Goal: Ask a question: Seek information or help from site administrators or community

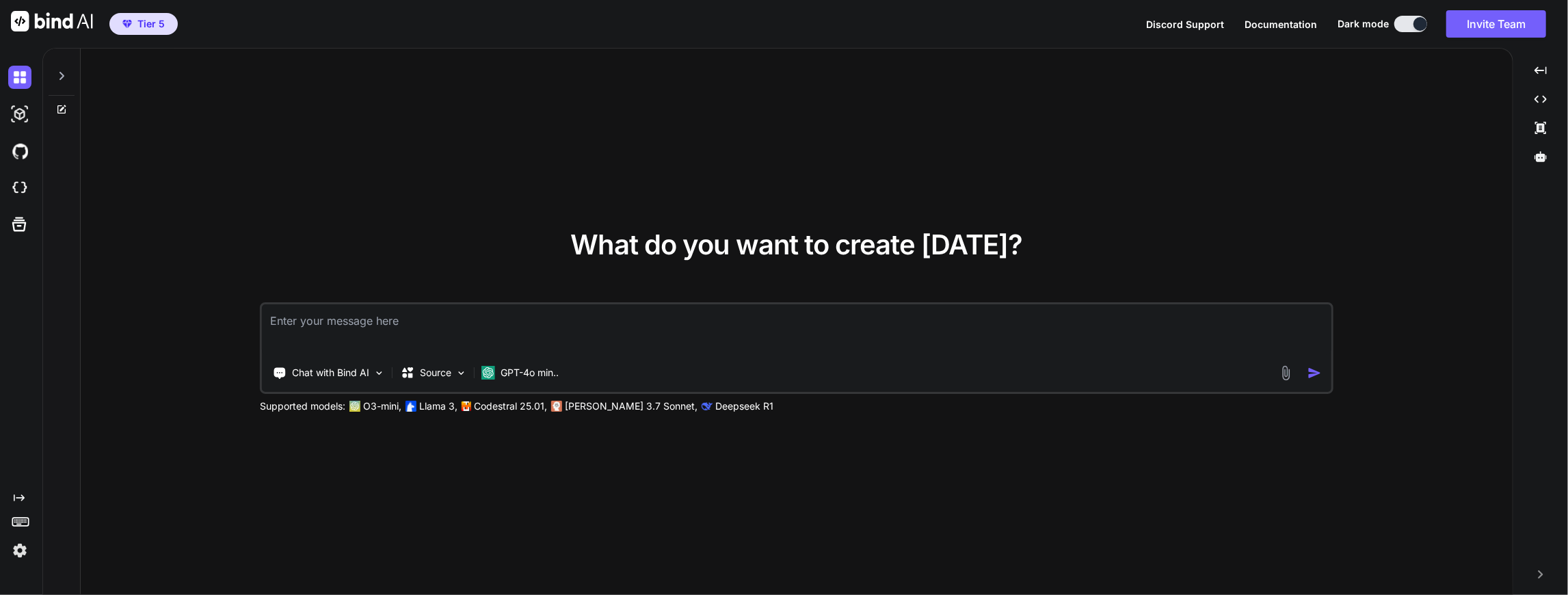
type textarea "x"
type textarea "D"
type textarea "x"
type textarea "Do"
type textarea "x"
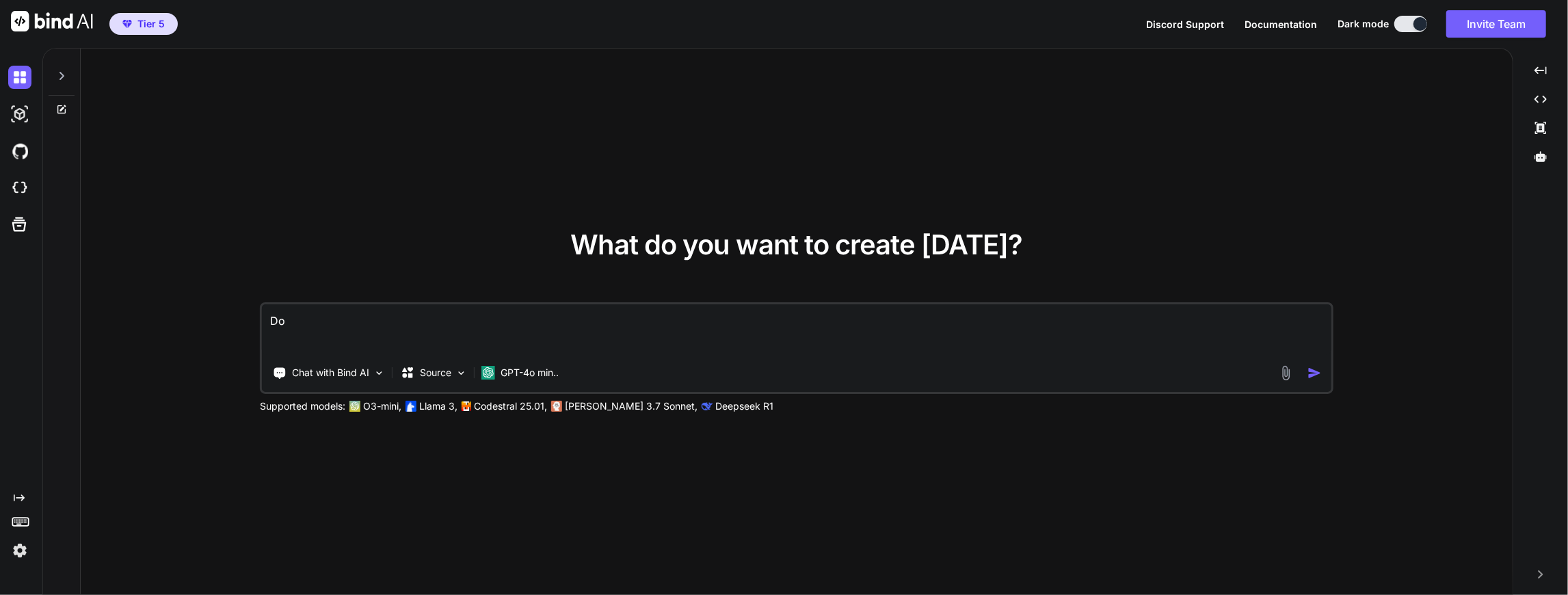
type textarea "Do"
type textarea "x"
type textarea "Do y"
type textarea "x"
type textarea "Do yo"
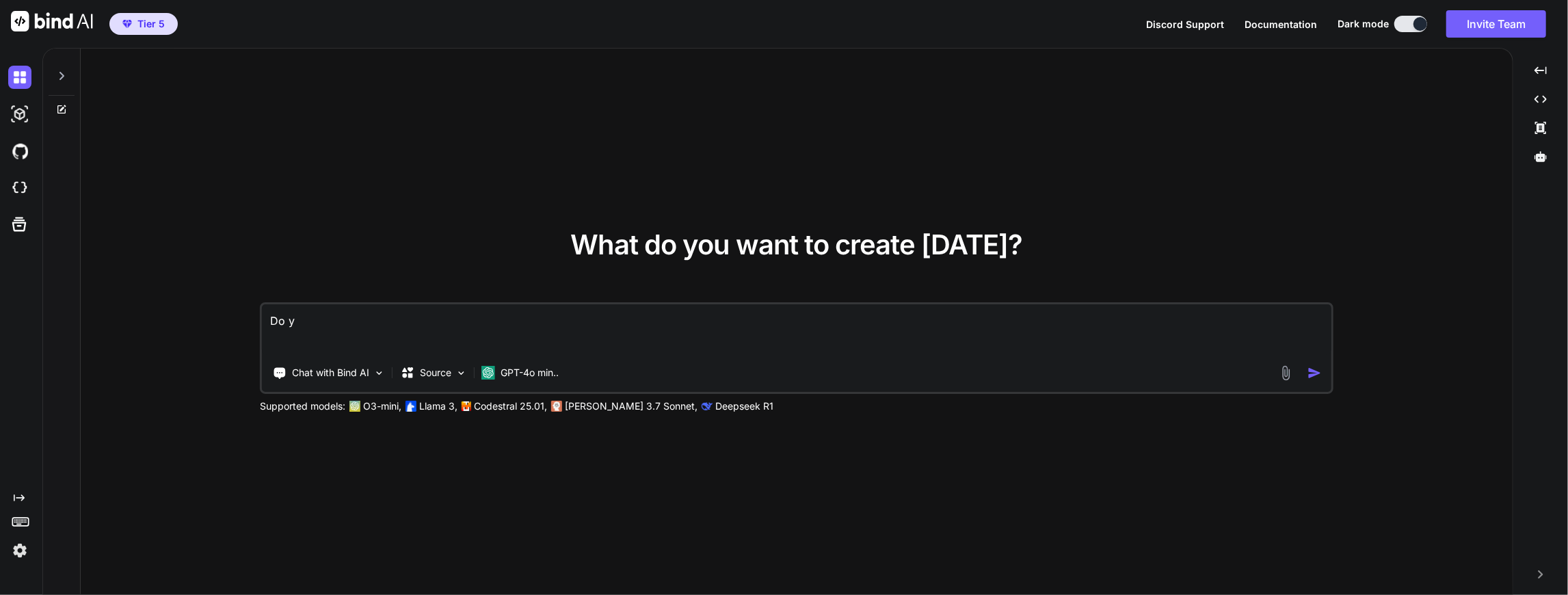
type textarea "x"
type textarea "Do you"
type textarea "x"
type textarea "Do you"
type textarea "x"
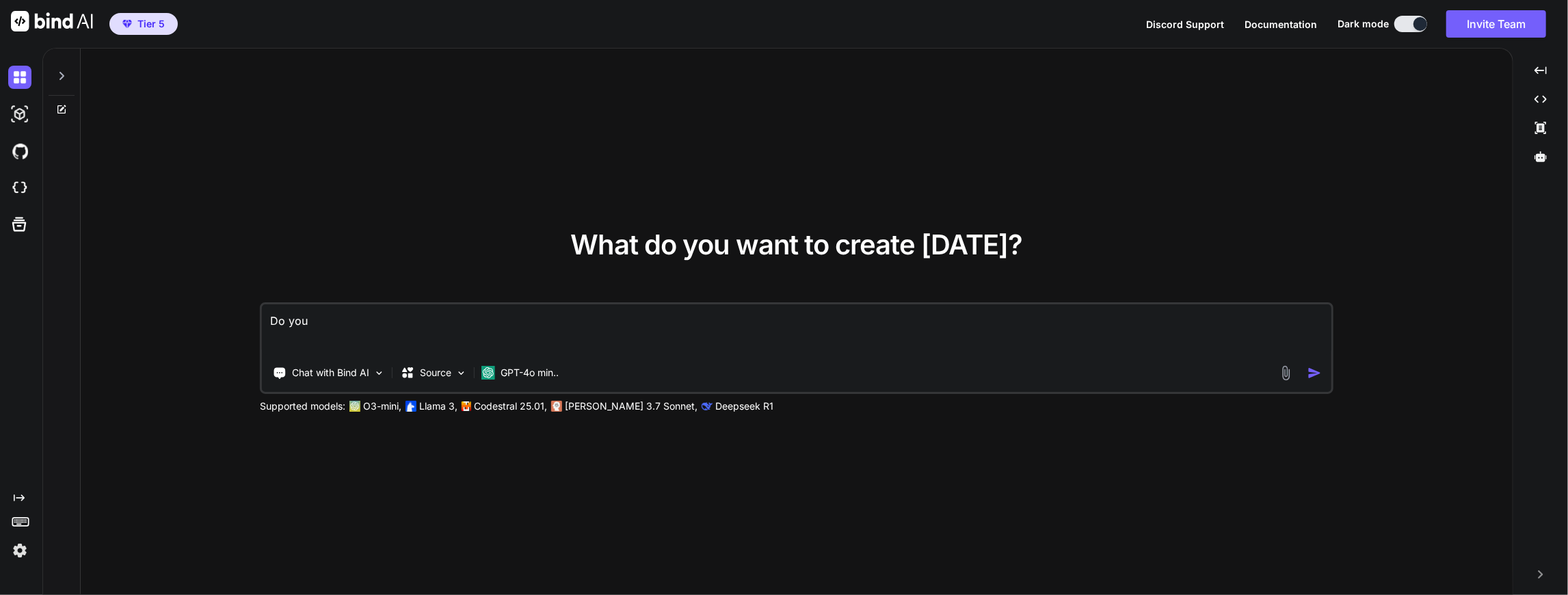
type textarea "Do you h"
type textarea "x"
type textarea "Do you ha"
type textarea "x"
type textarea "Do you hav"
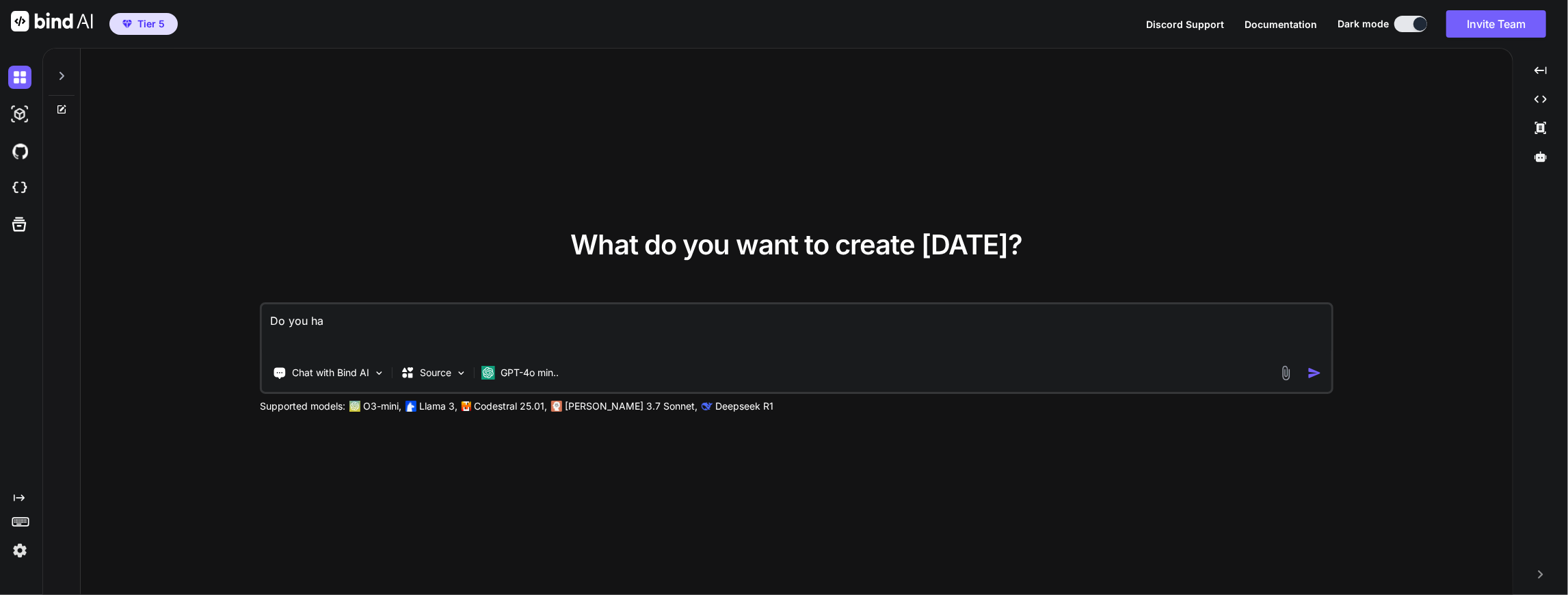
type textarea "x"
type textarea "Do you have"
type textarea "x"
type textarea "Do you have"
type textarea "x"
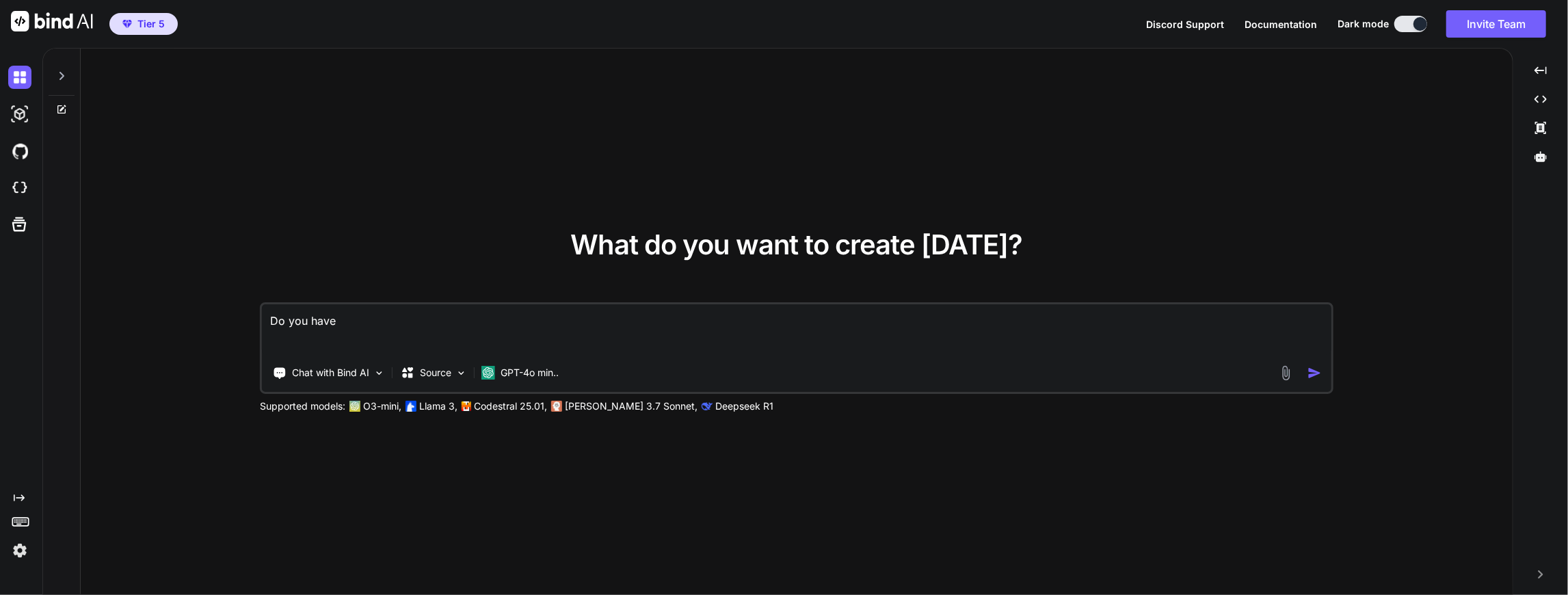
type textarea "Do you have a"
type textarea "x"
type textarea "Do you have an"
type textarea "x"
type textarea "Do you have ant"
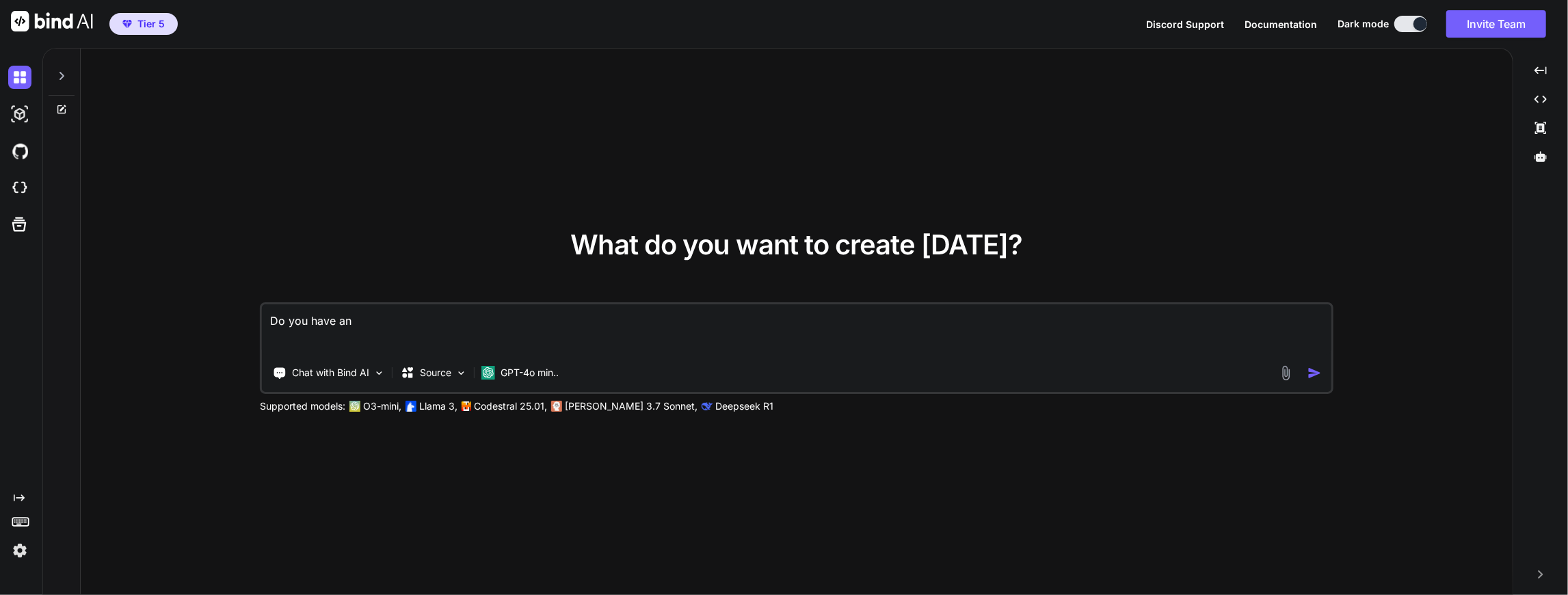
type textarea "x"
type textarea "Do you have anth"
type textarea "x"
type textarea "Do you have antho"
type textarea "x"
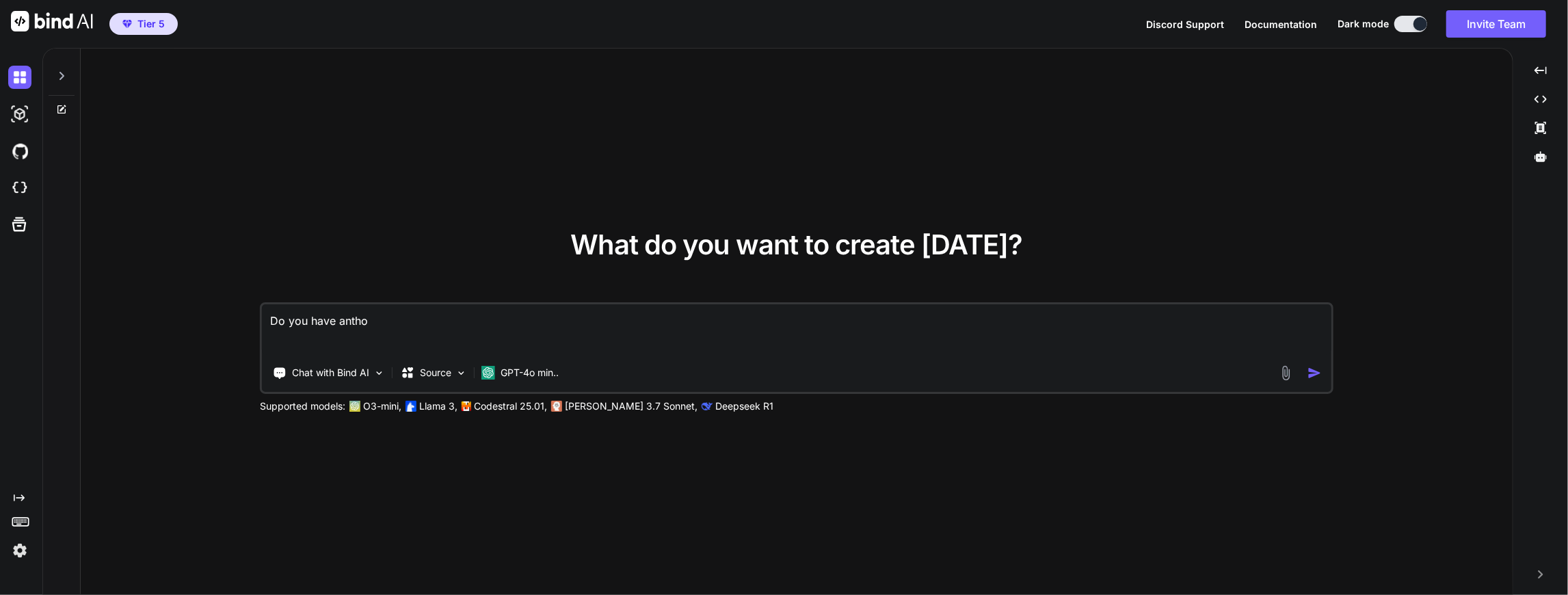
type textarea "Do you have anth"
type textarea "x"
type textarea "Do you have ant"
type textarea "x"
type textarea "Do you have an"
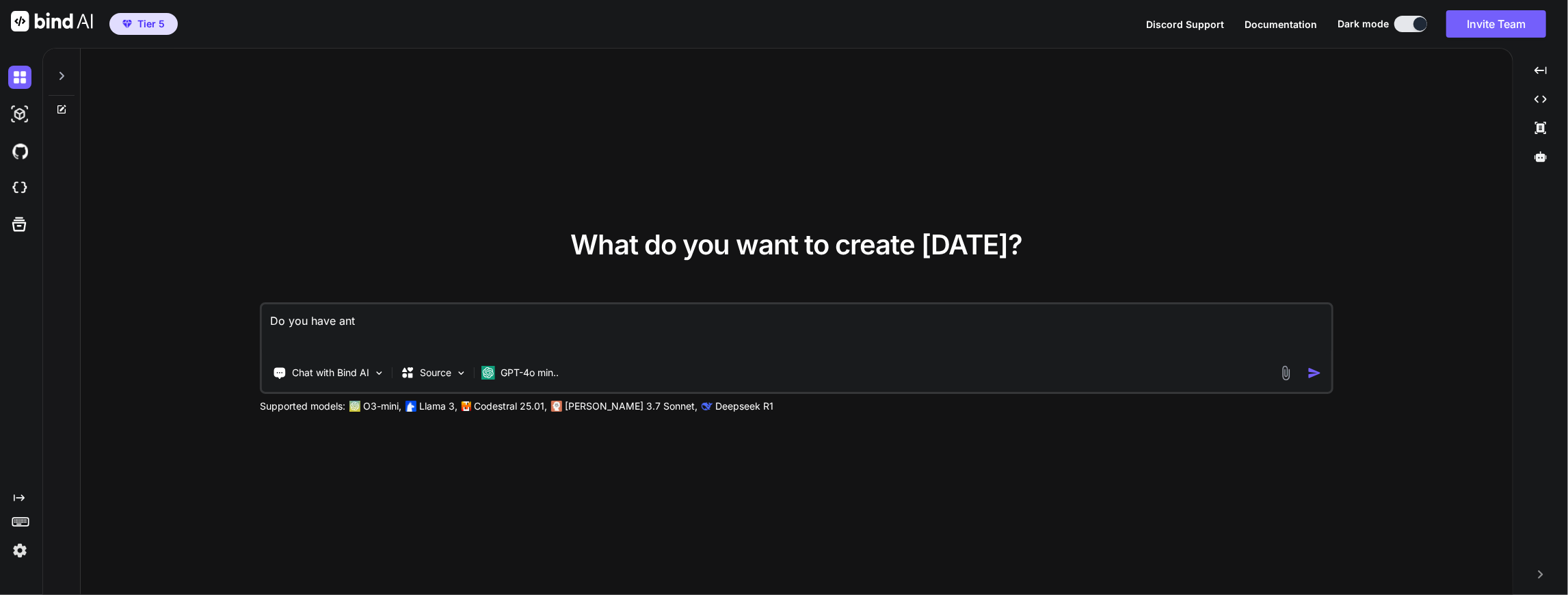
type textarea "x"
type textarea "Do you have a"
type textarea "x"
type textarea "Do you have"
type textarea "x"
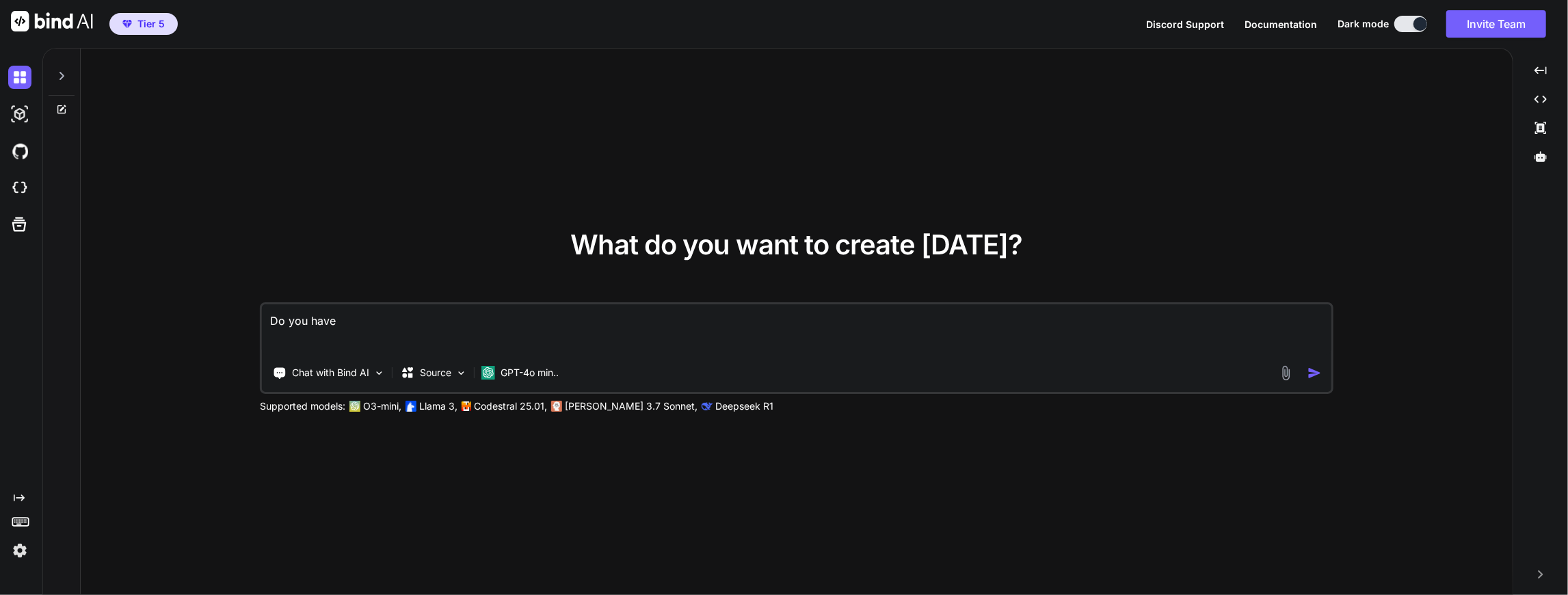
type textarea "Do you have a"
type textarea "x"
type textarea "Do you have an"
type textarea "x"
type textarea "Do you have ant"
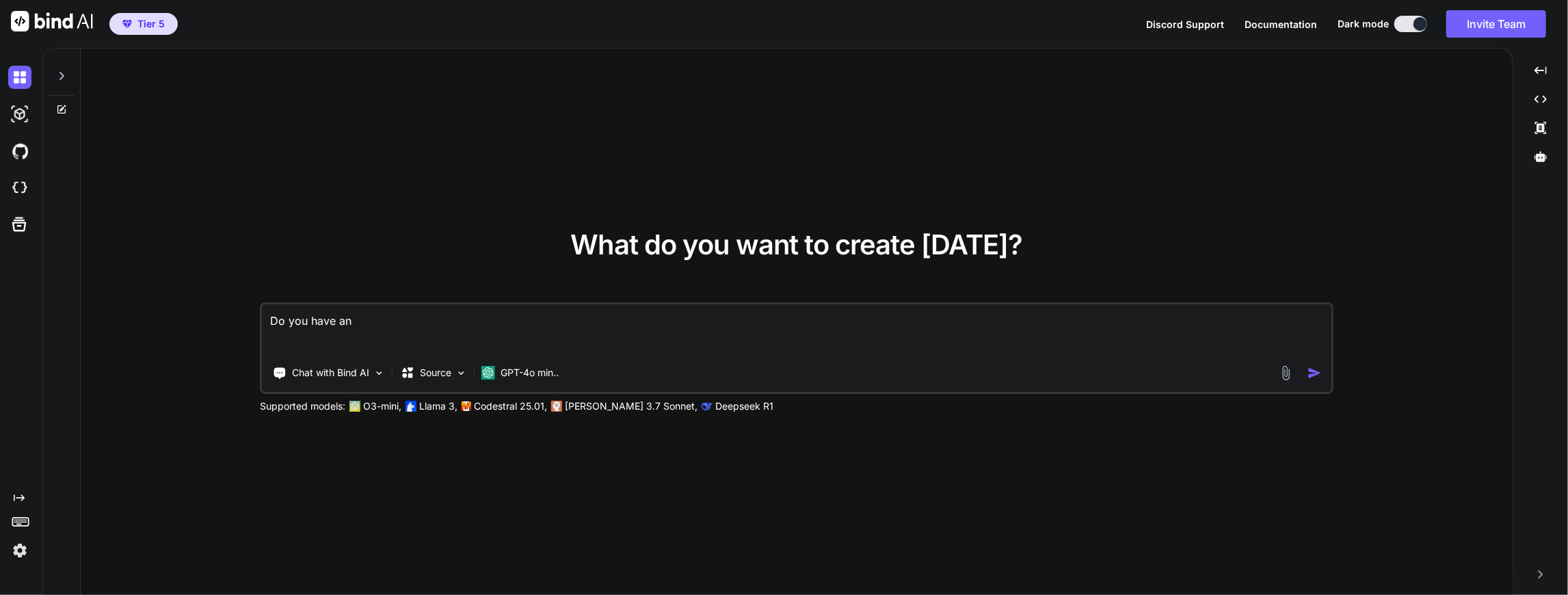
type textarea "x"
type textarea "Do you have anth"
type textarea "x"
type textarea "Do you have anthr"
type textarea "x"
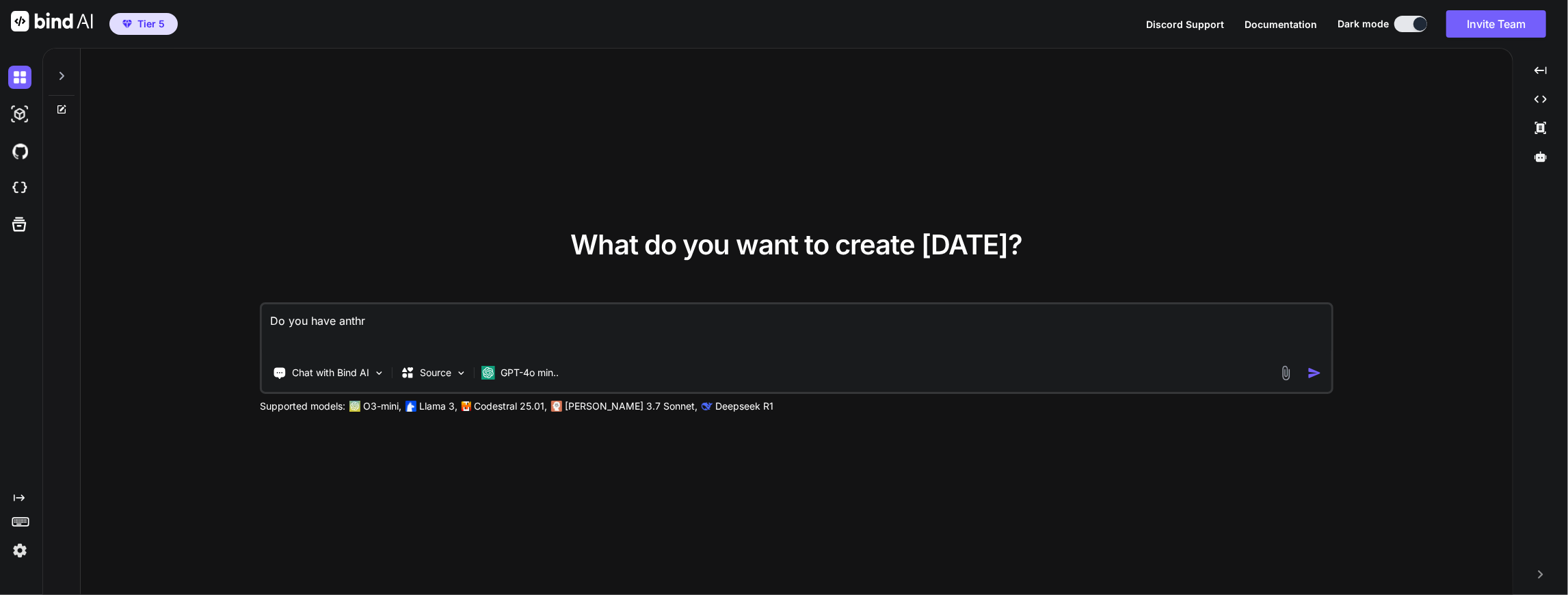
type textarea "Do you have anthro"
type textarea "x"
type textarea "Do you have anthrop"
type textarea "x"
type textarea "Do you have anthroph"
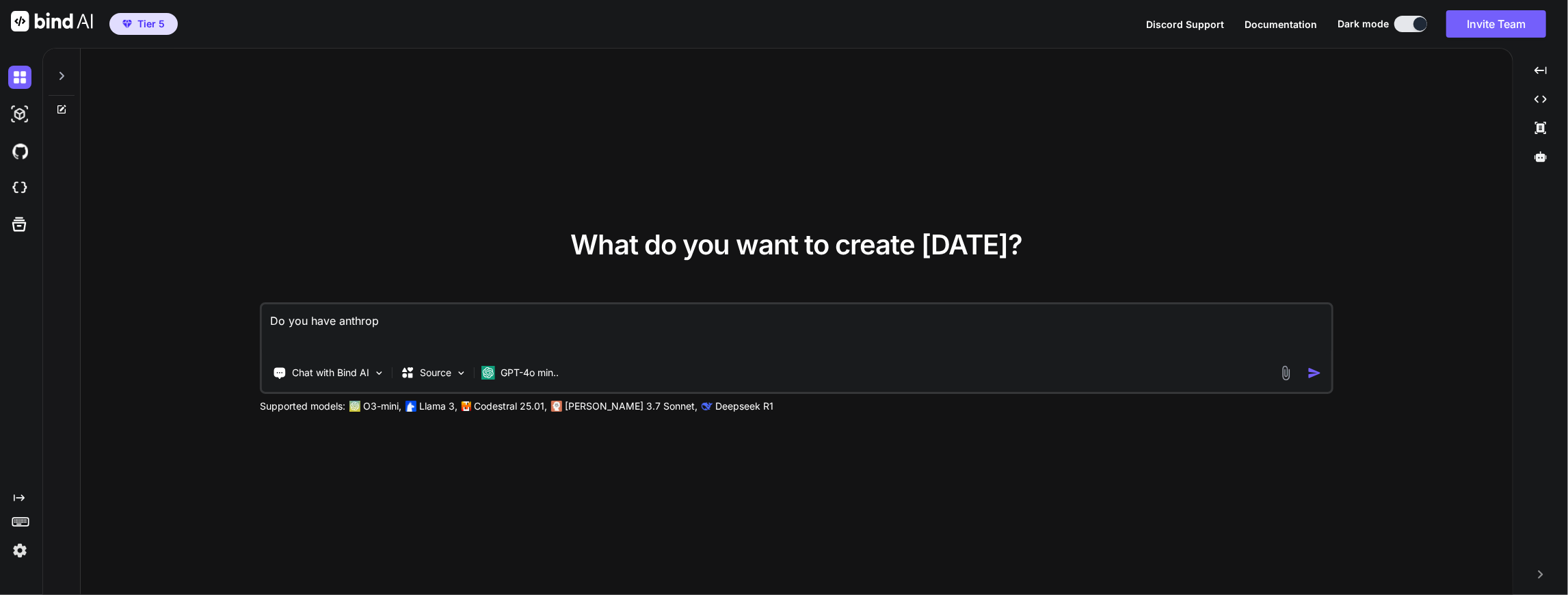
type textarea "x"
type textarea "Do you have anthrophi"
type textarea "x"
type textarea "Do you have anthrophic"
type textarea "x"
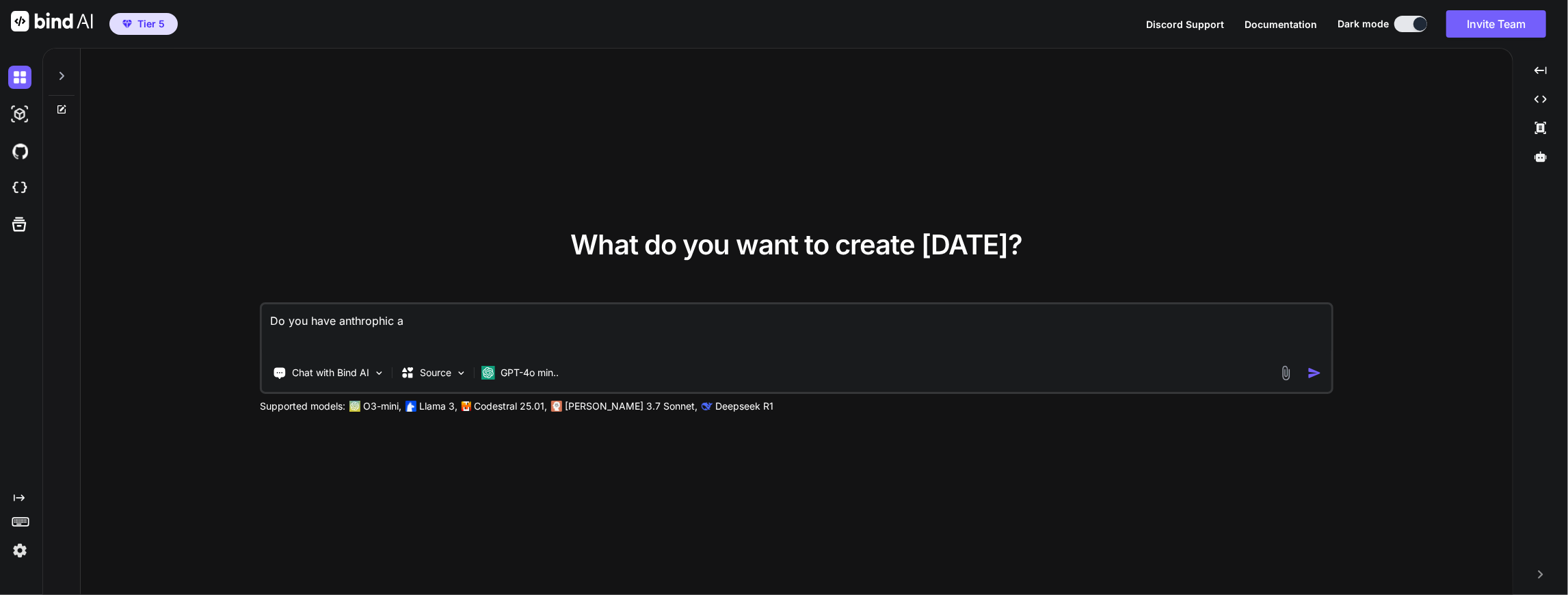
type textarea "Do you have anthrophic ai"
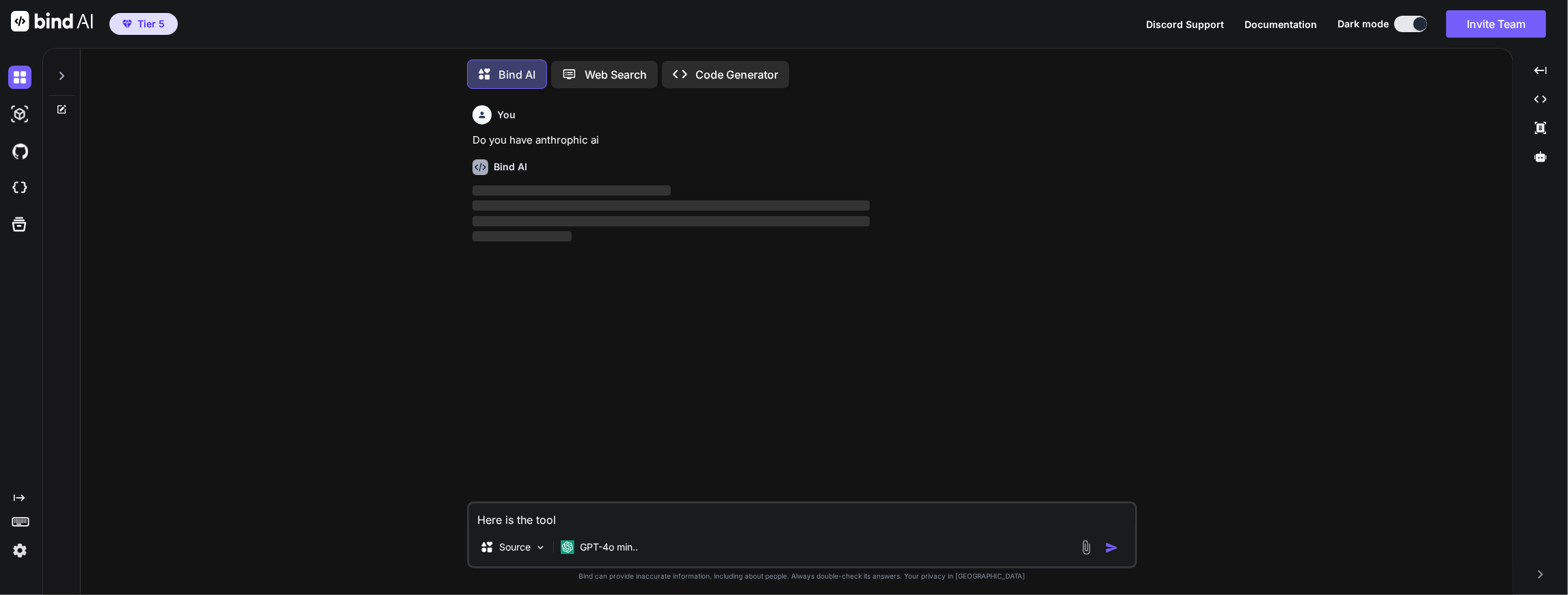
scroll to position [5, 0]
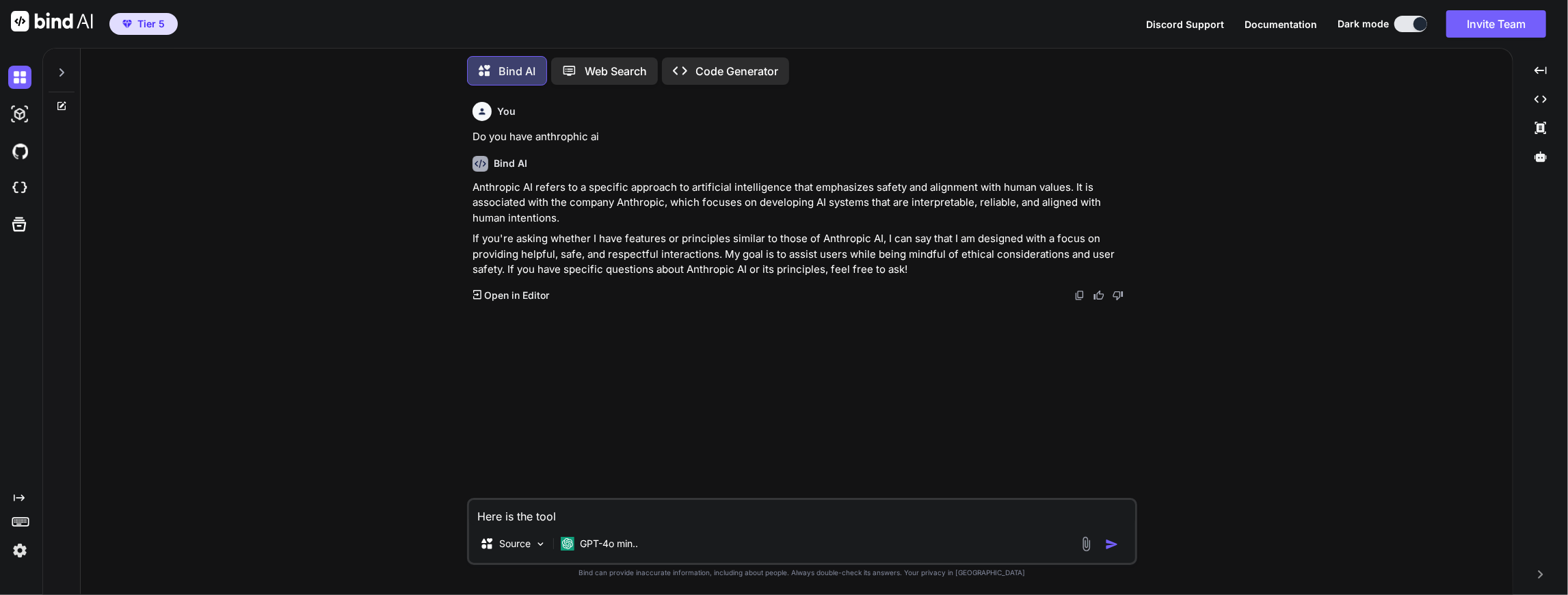
drag, startPoint x: 569, startPoint y: 510, endPoint x: 460, endPoint y: 520, distance: 109.5
click at [460, 520] on div "You Do you have anthrophic ai Bind AI Anthropic AI refers to a specific approac…" at bounding box center [802, 345] width 1421 height 498
click at [538, 544] on img at bounding box center [540, 544] width 12 height 12
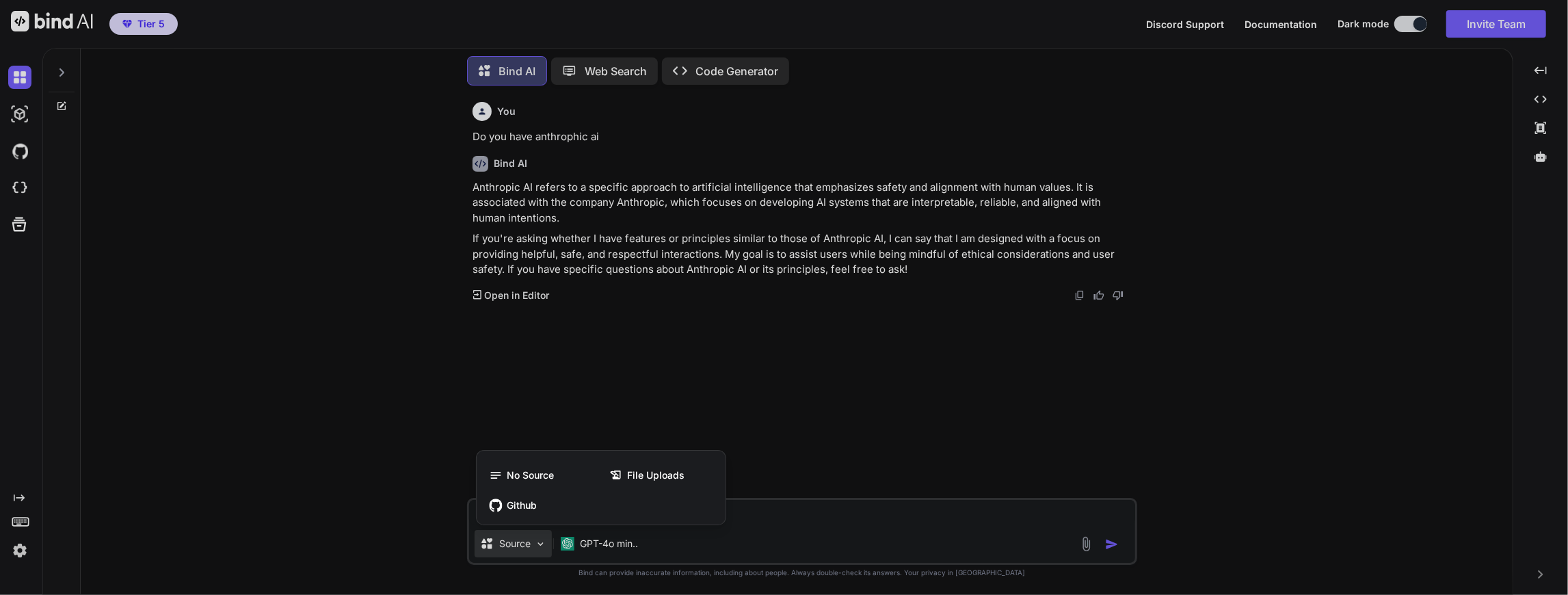
click at [618, 366] on div at bounding box center [784, 297] width 1568 height 595
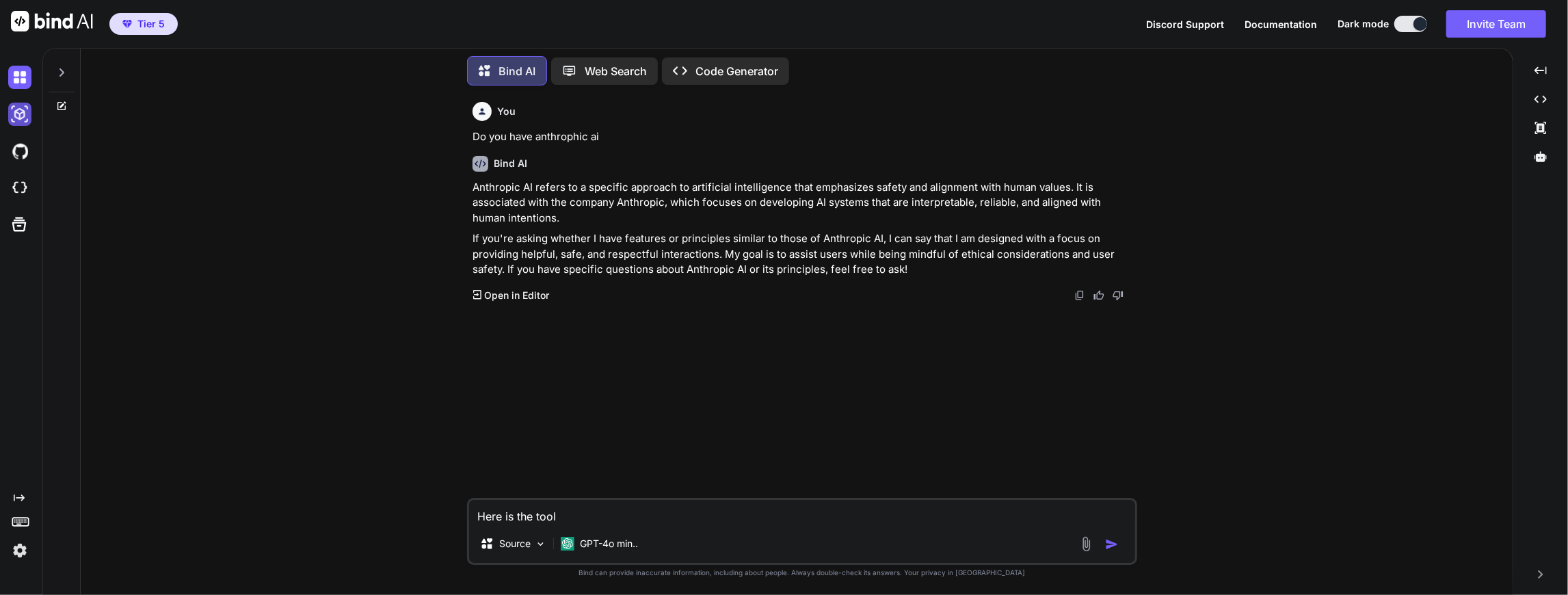
click at [23, 103] on img at bounding box center [20, 114] width 23 height 23
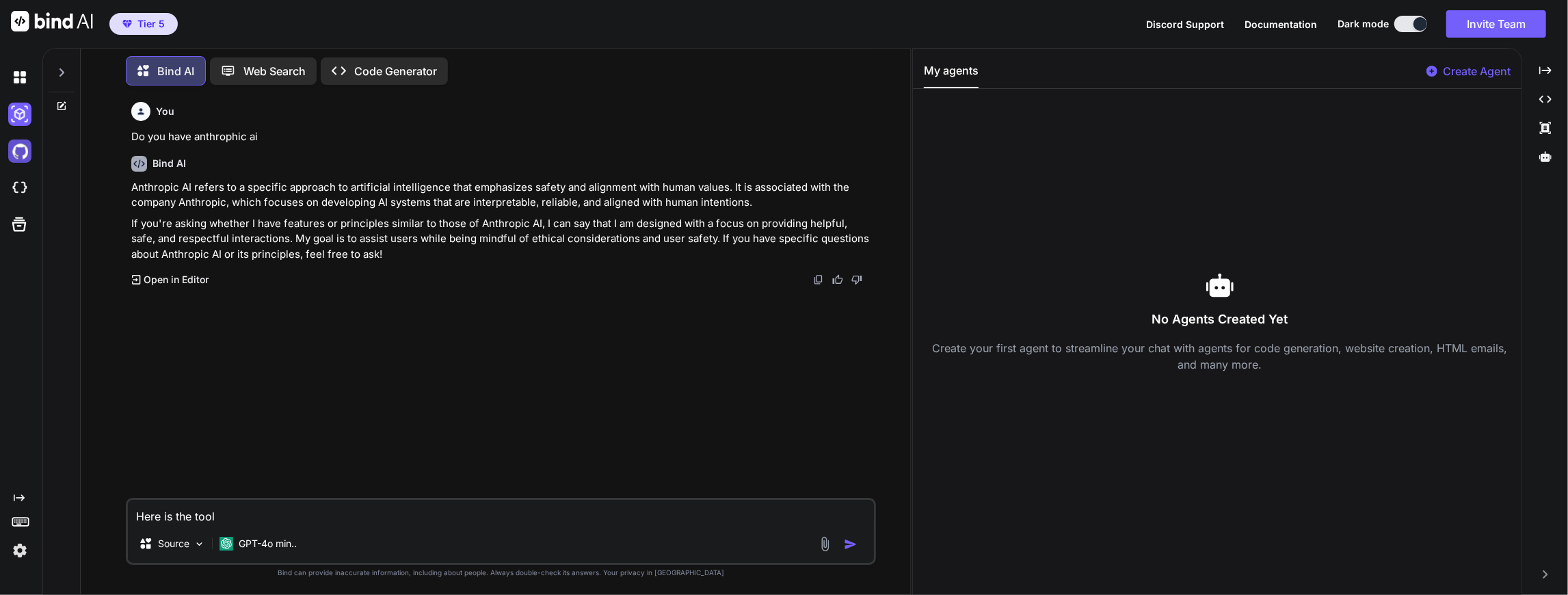
click at [23, 153] on img at bounding box center [20, 151] width 23 height 23
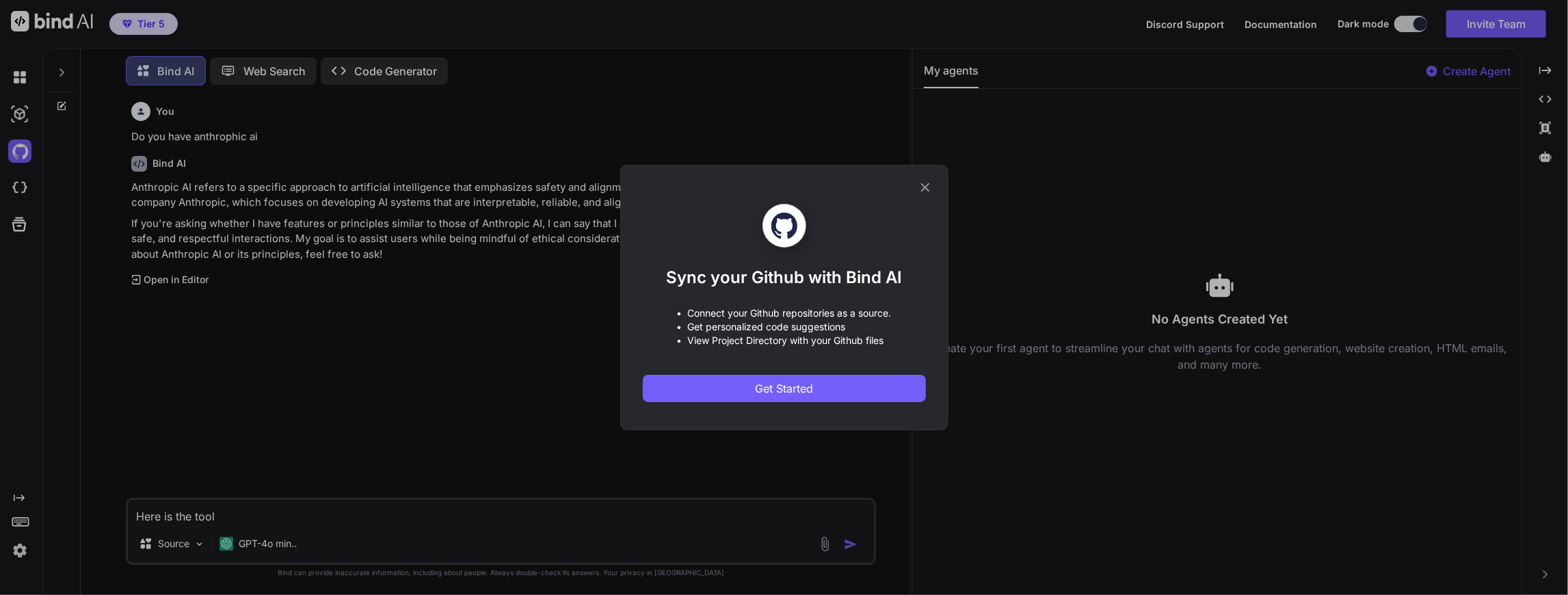
click at [14, 185] on div "Sync your Github with Bind AI • Connect your Github repositories as a source. •…" at bounding box center [784, 297] width 1568 height 595
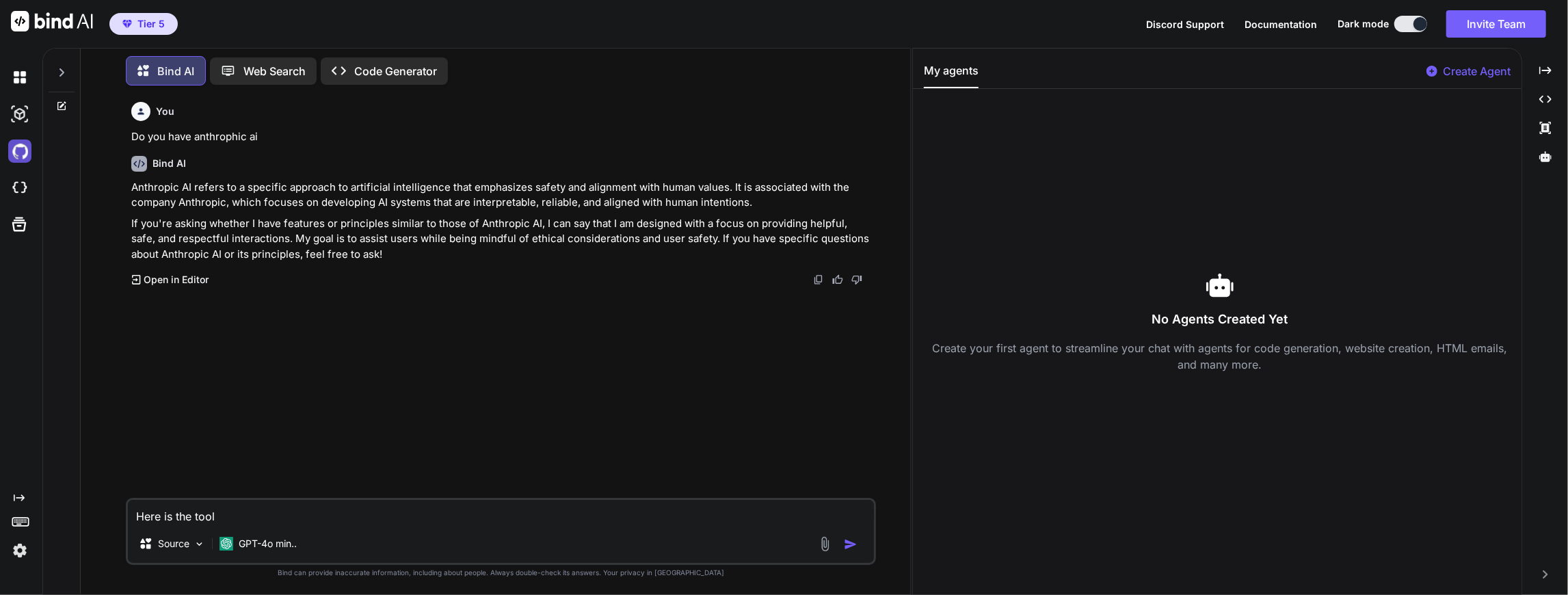
click at [20, 152] on img at bounding box center [20, 151] width 23 height 23
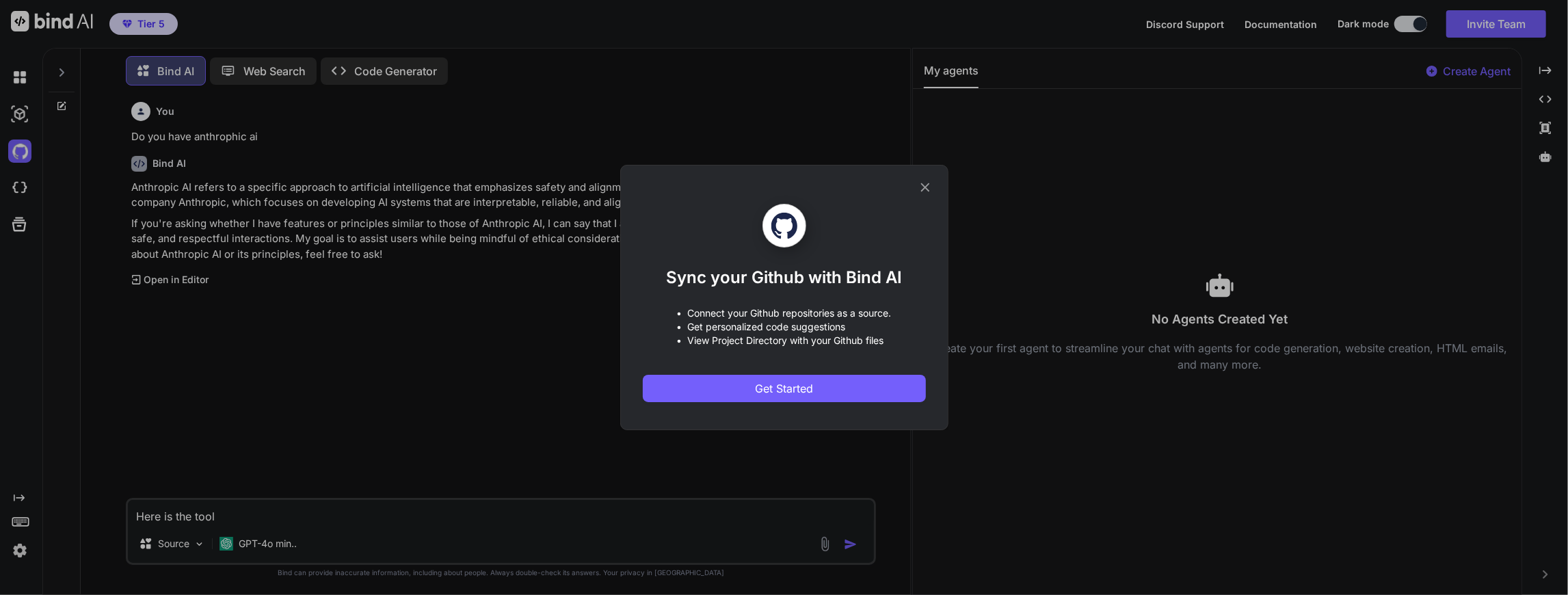
drag, startPoint x: 919, startPoint y: 182, endPoint x: 914, endPoint y: 198, distance: 16.8
click at [919, 182] on icon at bounding box center [925, 187] width 15 height 15
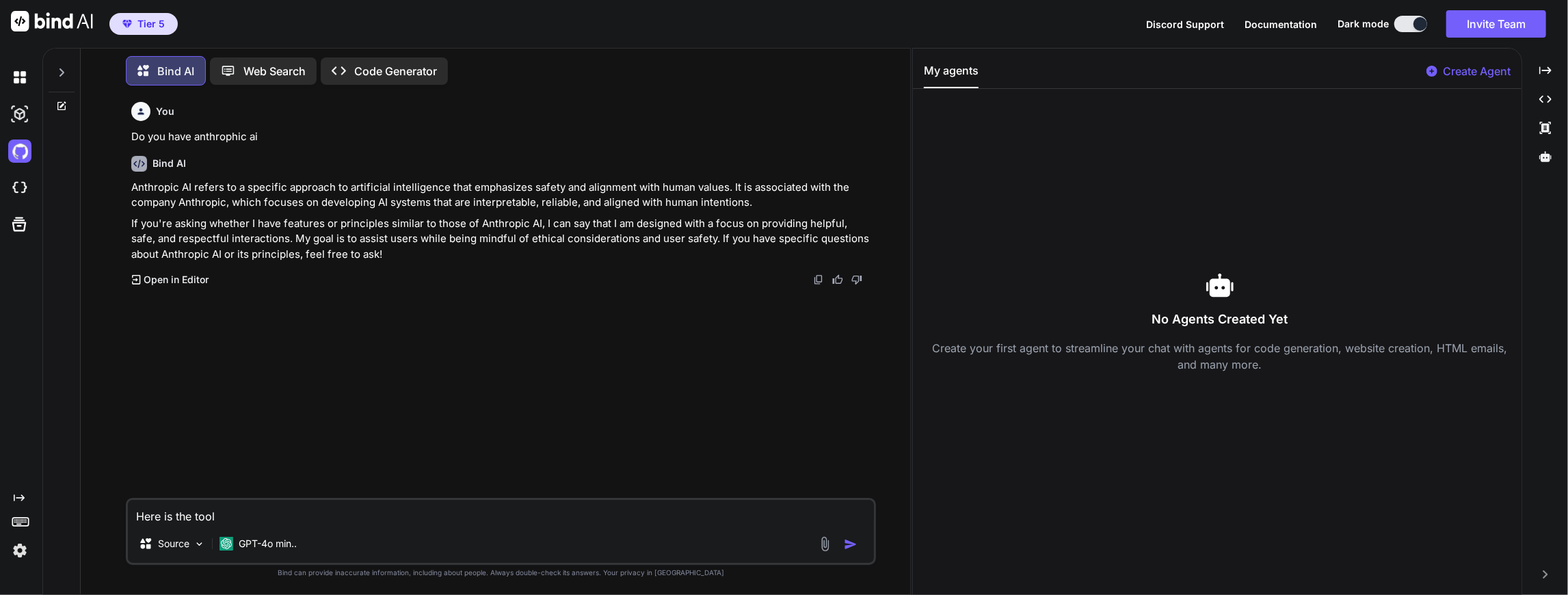
drag, startPoint x: 238, startPoint y: 519, endPoint x: 128, endPoint y: 510, distance: 110.4
click at [128, 510] on textarea "Here is the tool" at bounding box center [501, 513] width 747 height 25
type textarea "Can anthropic be linked to your tool"
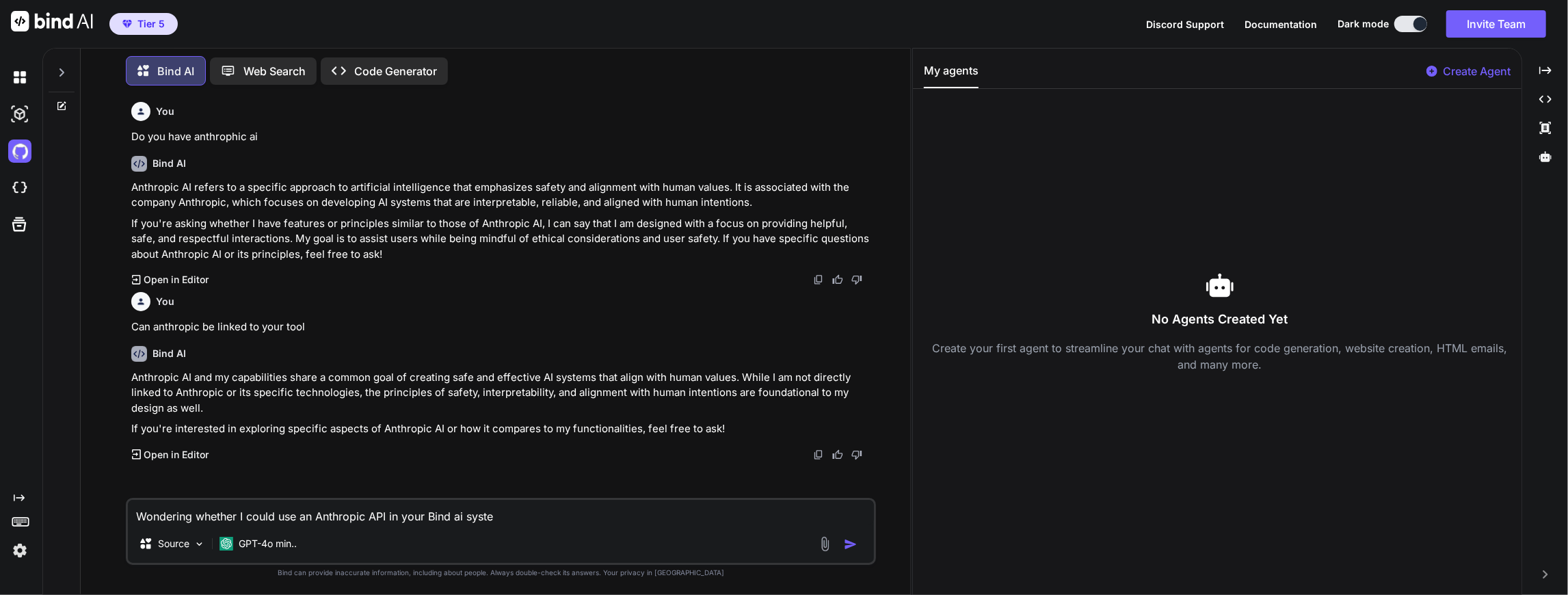
type textarea "Wondering whether I could use an Anthropic API in your Bind ai system"
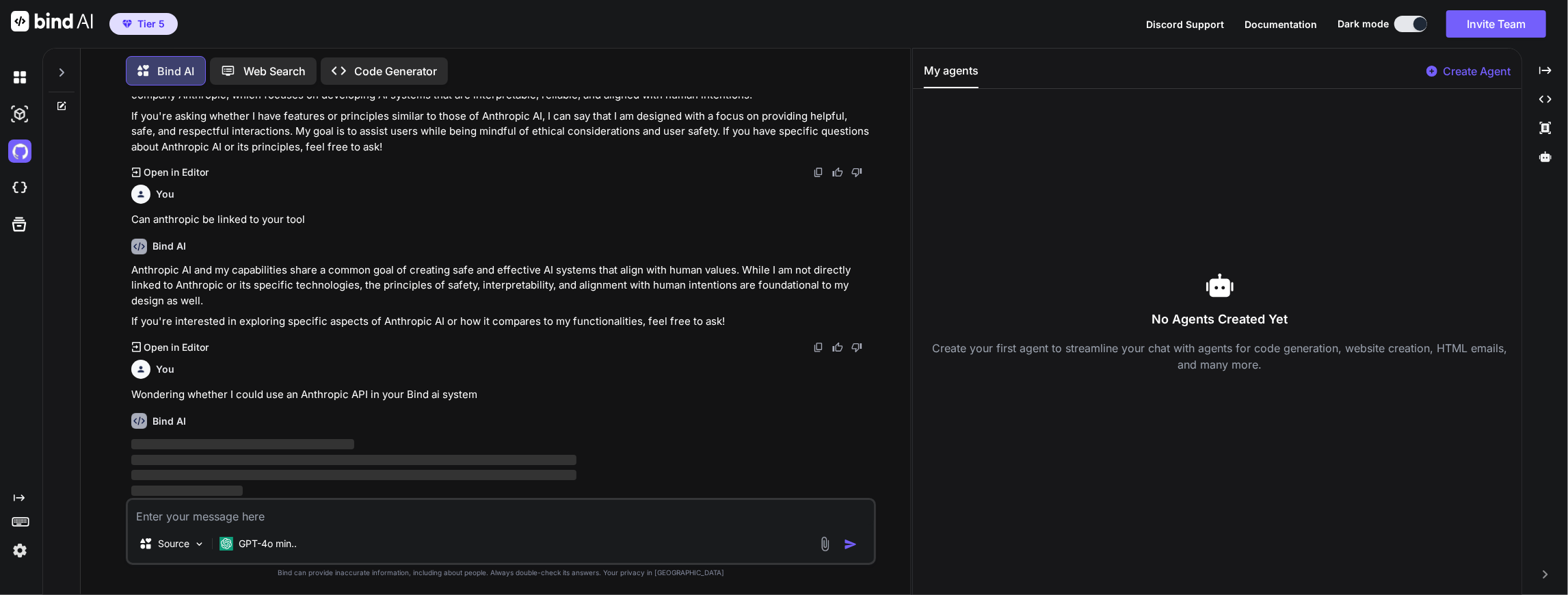
scroll to position [107, 0]
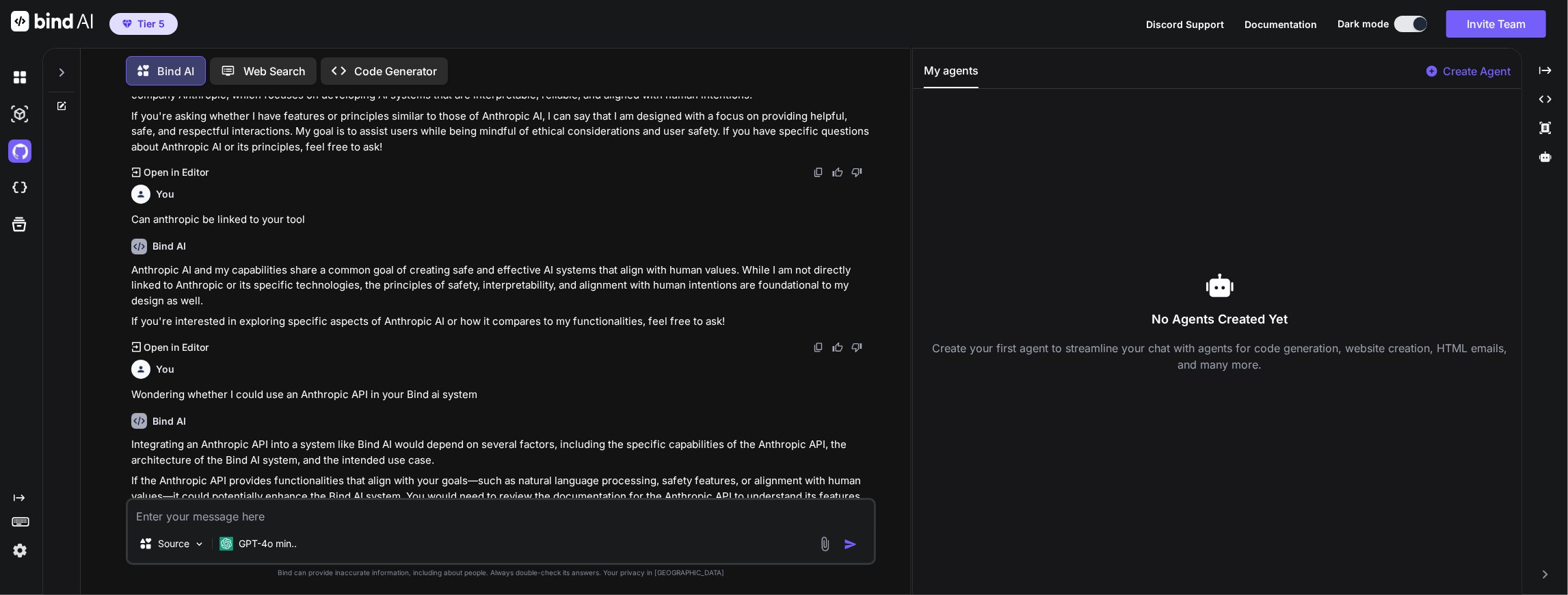
click at [22, 551] on img at bounding box center [20, 551] width 23 height 23
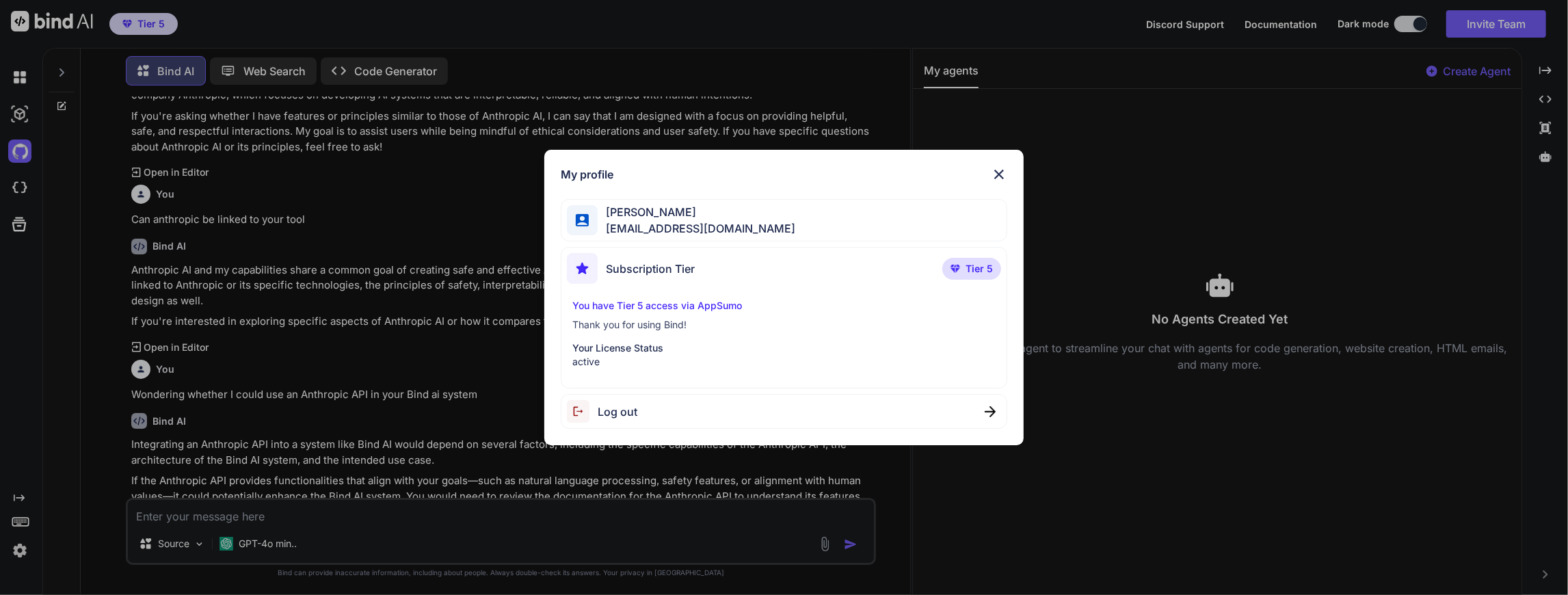
click at [22, 550] on div "My profile [PERSON_NAME] [EMAIL_ADDRESS][DOMAIN_NAME] Subscription Tier Tier 5 …" at bounding box center [784, 297] width 1568 height 595
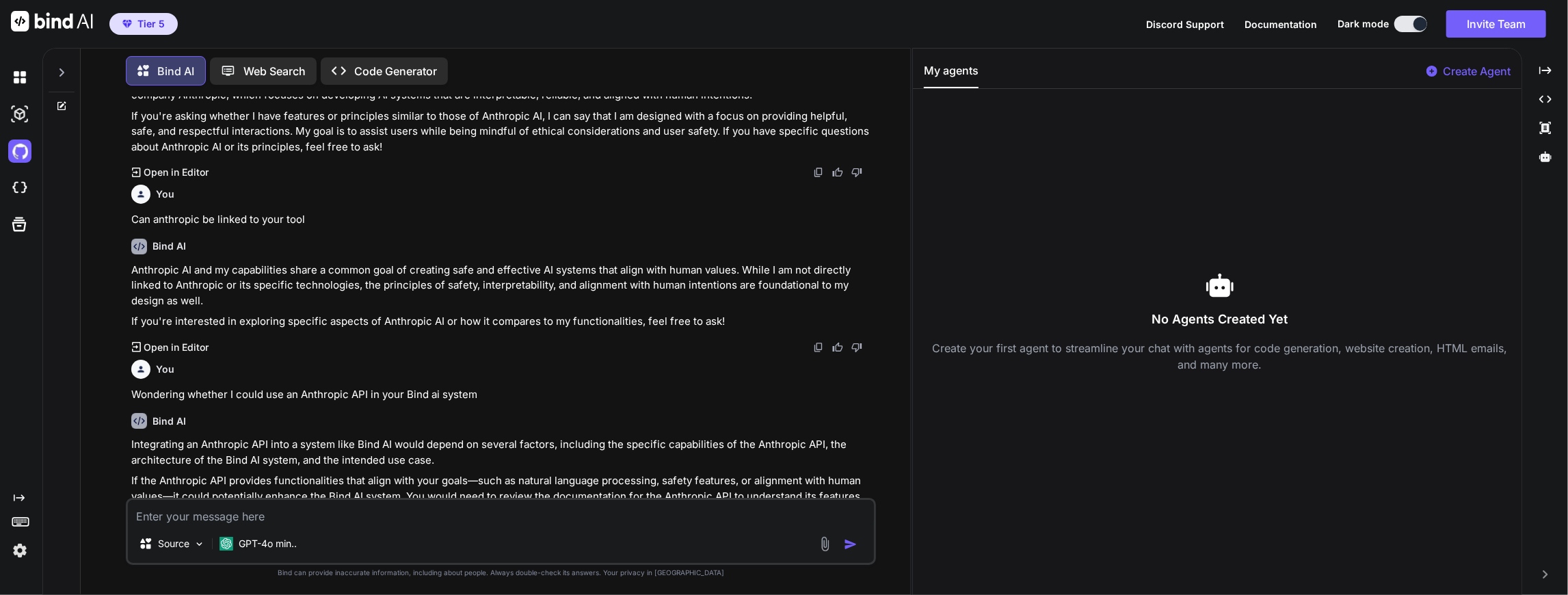
click at [1294, 25] on span "Documentation" at bounding box center [1280, 24] width 72 height 12
click at [19, 70] on img at bounding box center [20, 77] width 23 height 23
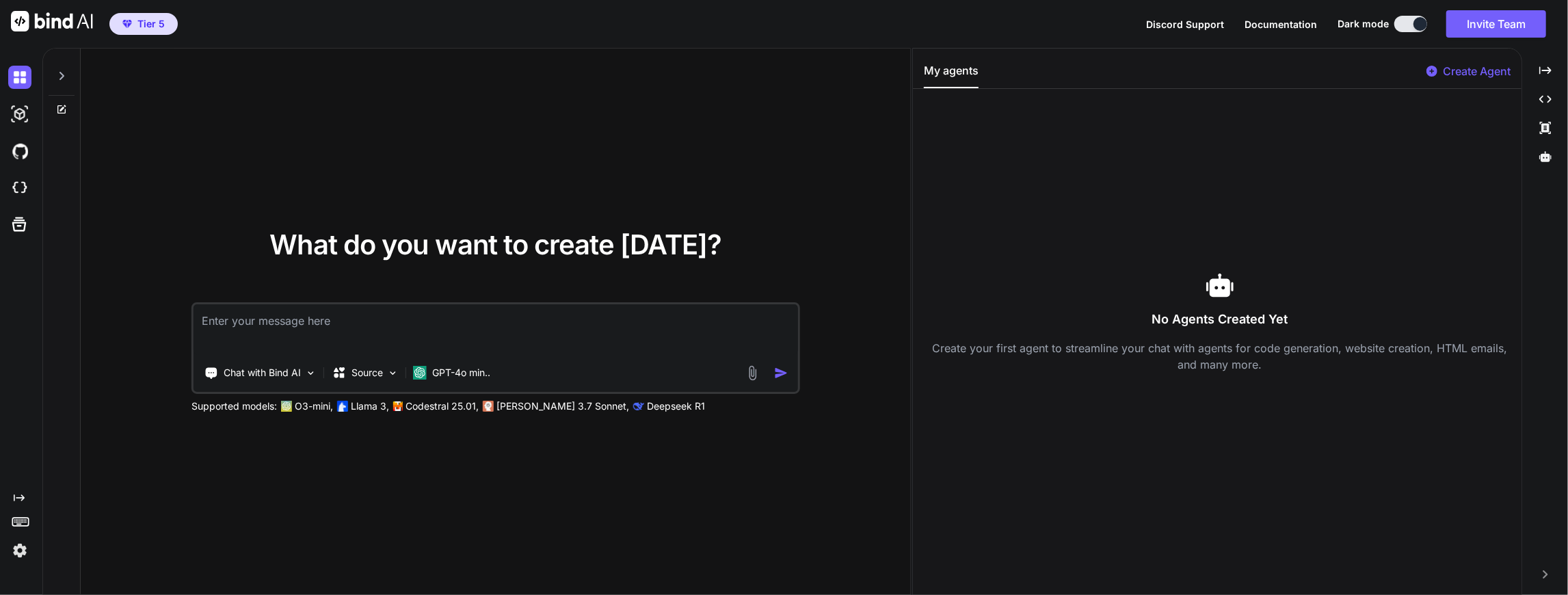
click at [18, 546] on img at bounding box center [20, 551] width 23 height 23
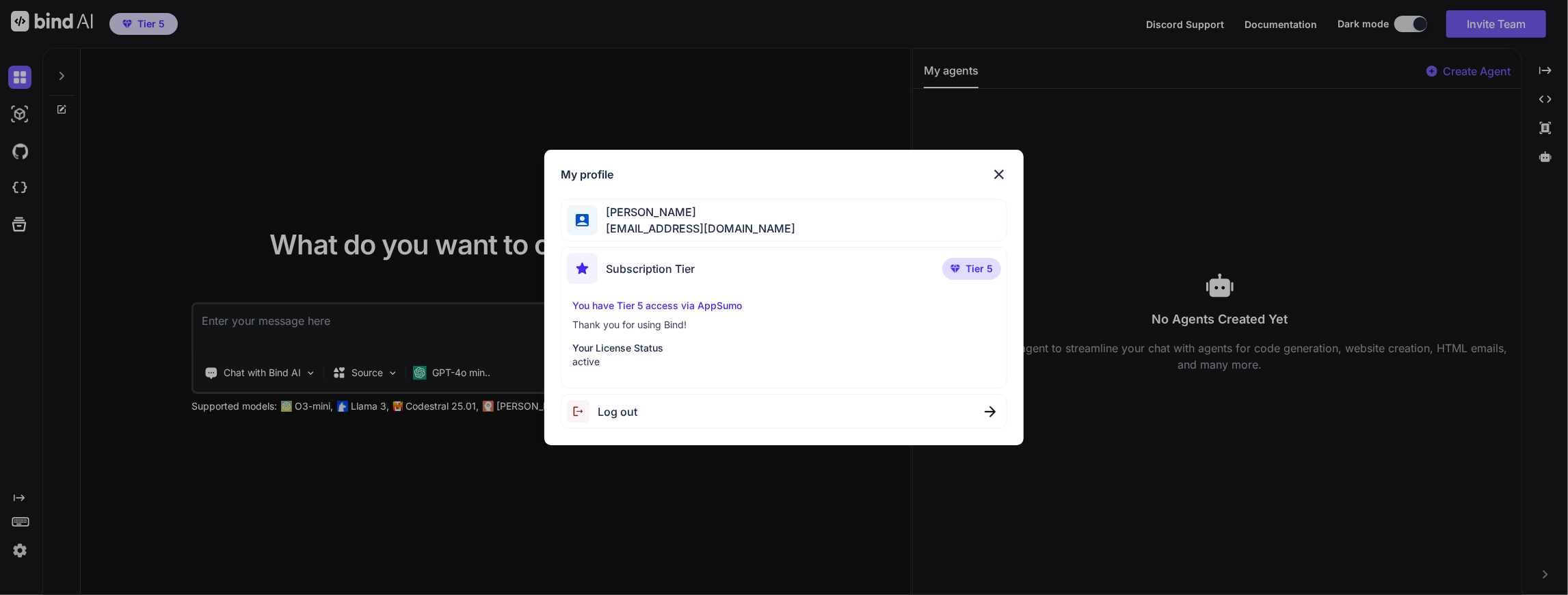
click at [19, 549] on div "My profile [PERSON_NAME] [EMAIL_ADDRESS][DOMAIN_NAME] Subscription Tier Tier 5 …" at bounding box center [784, 297] width 1568 height 595
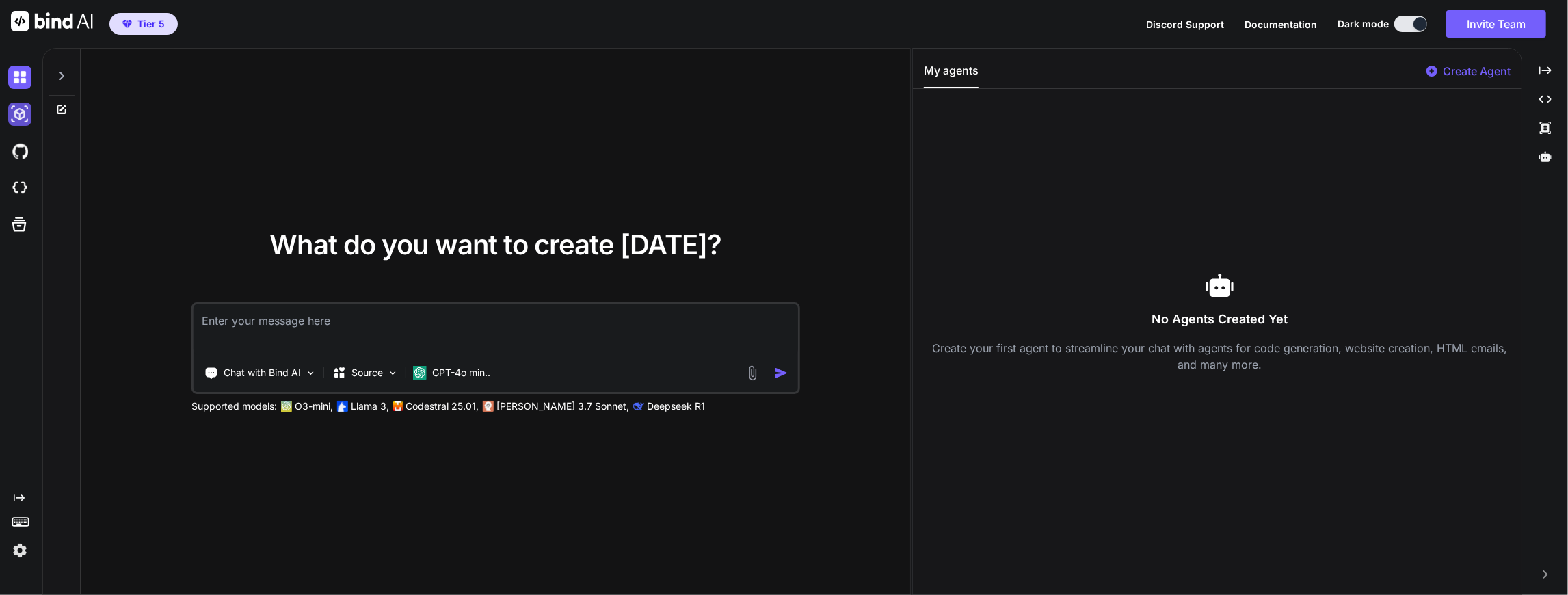
click at [14, 111] on img at bounding box center [20, 114] width 23 height 23
click at [23, 180] on img at bounding box center [20, 188] width 23 height 23
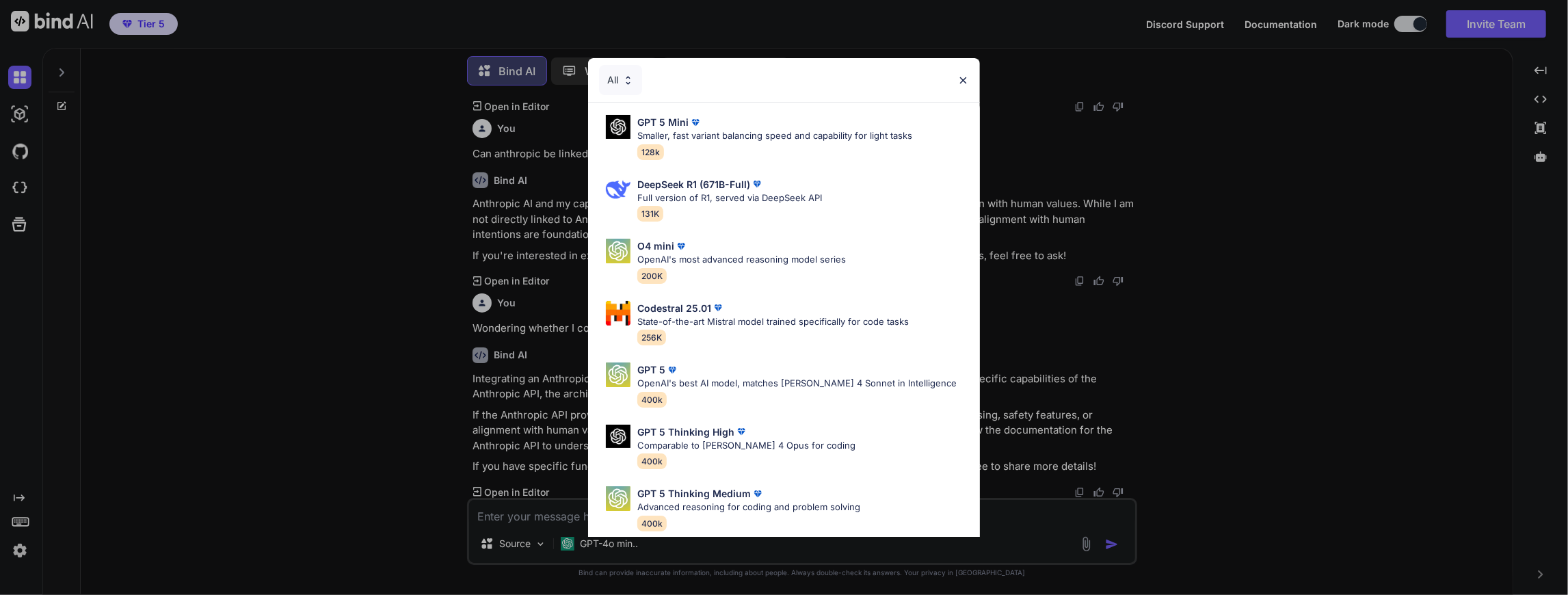
click at [962, 76] on img at bounding box center [963, 80] width 12 height 12
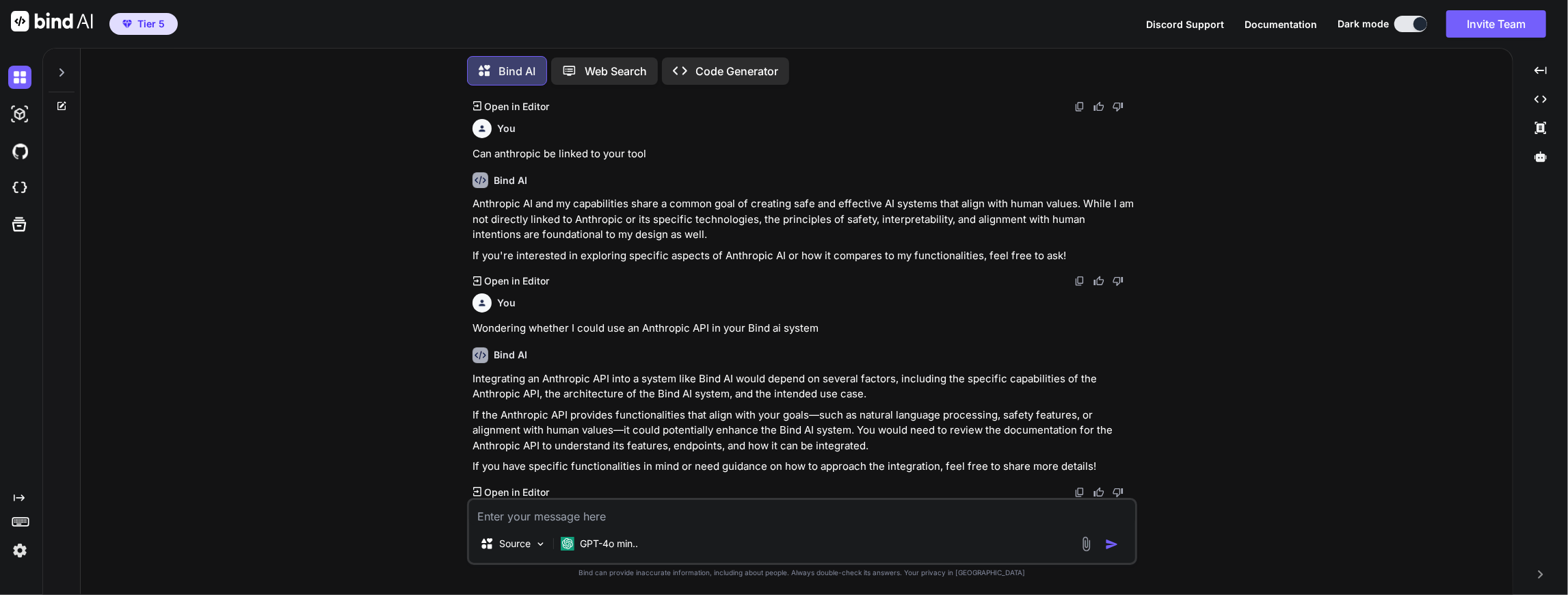
click at [19, 549] on img at bounding box center [20, 551] width 23 height 23
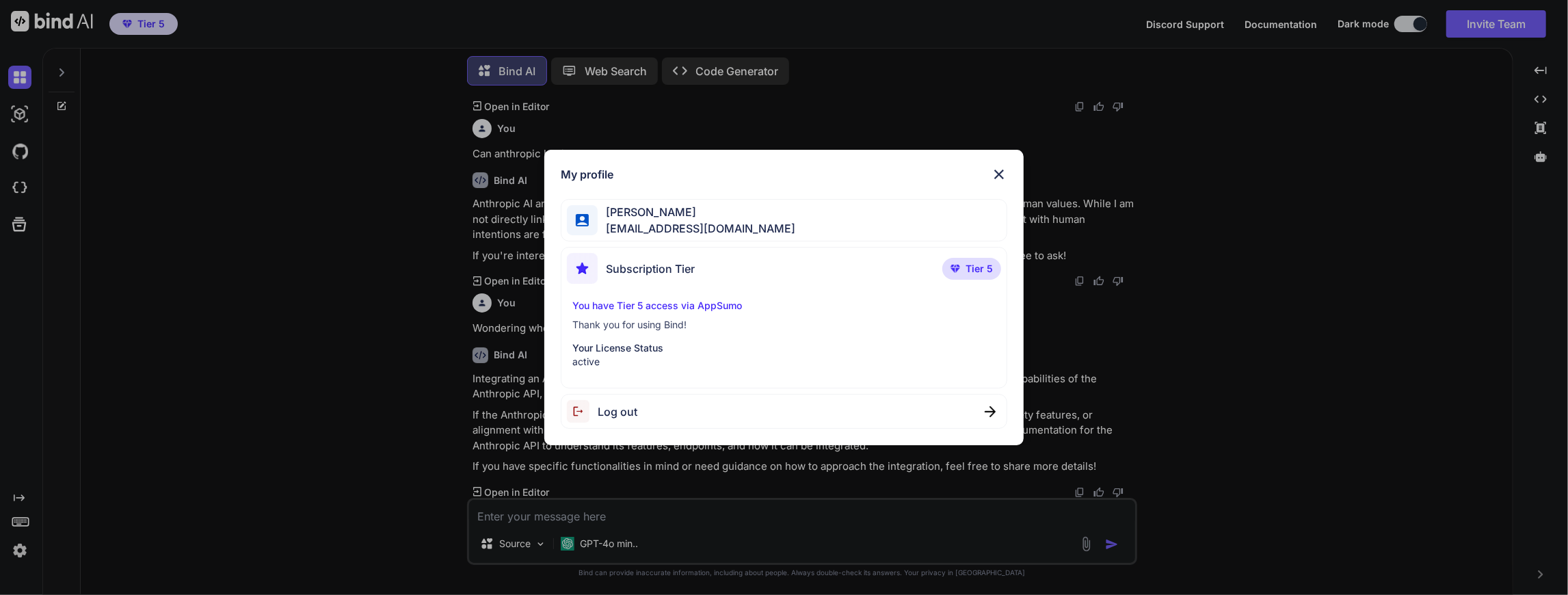
click at [19, 549] on div "My profile [PERSON_NAME] [EMAIL_ADDRESS][DOMAIN_NAME] Subscription Tier Tier 5 …" at bounding box center [784, 297] width 1568 height 595
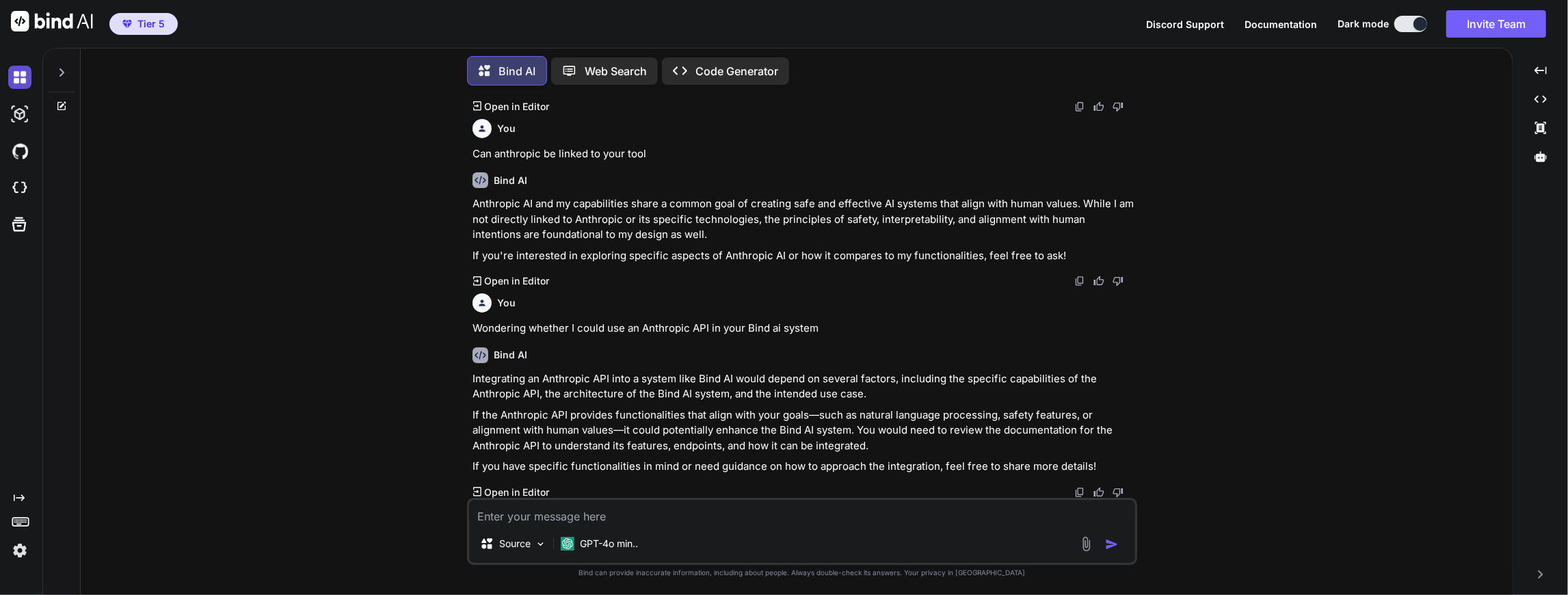
click at [20, 76] on img at bounding box center [20, 77] width 23 height 23
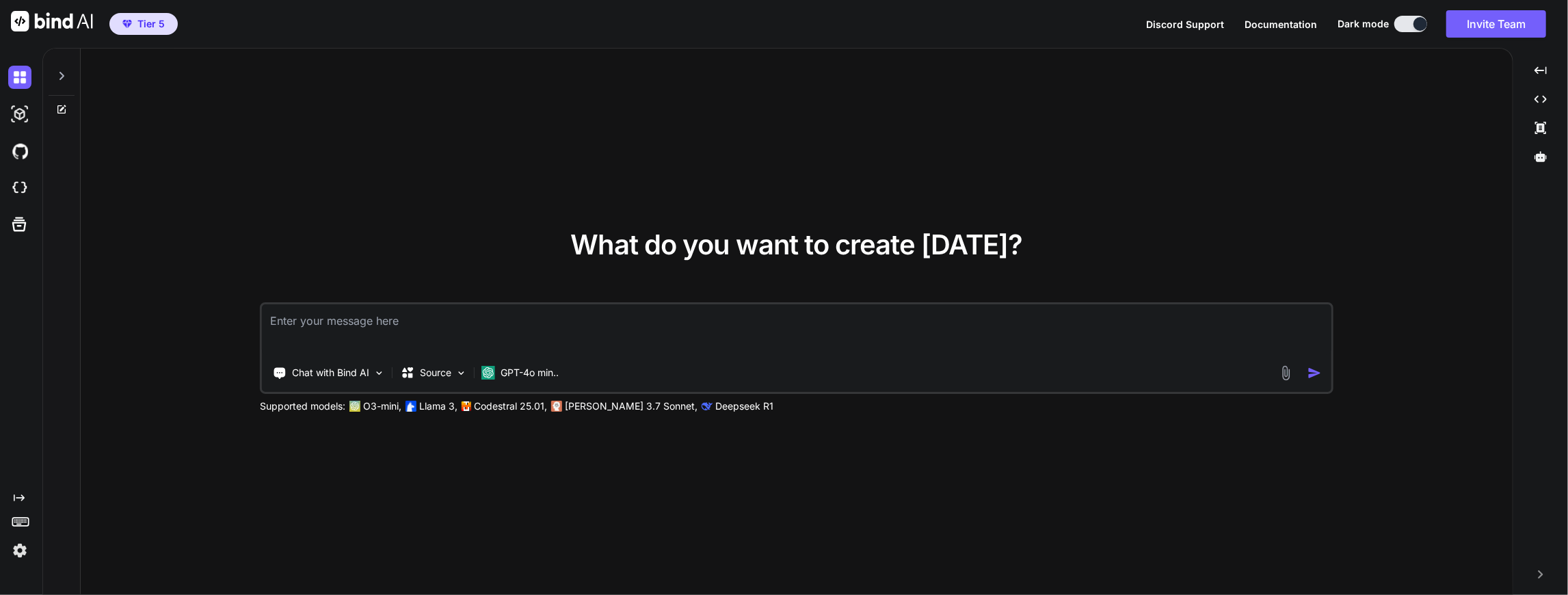
click at [25, 126] on div at bounding box center [23, 114] width 29 height 37
type textarea "x"
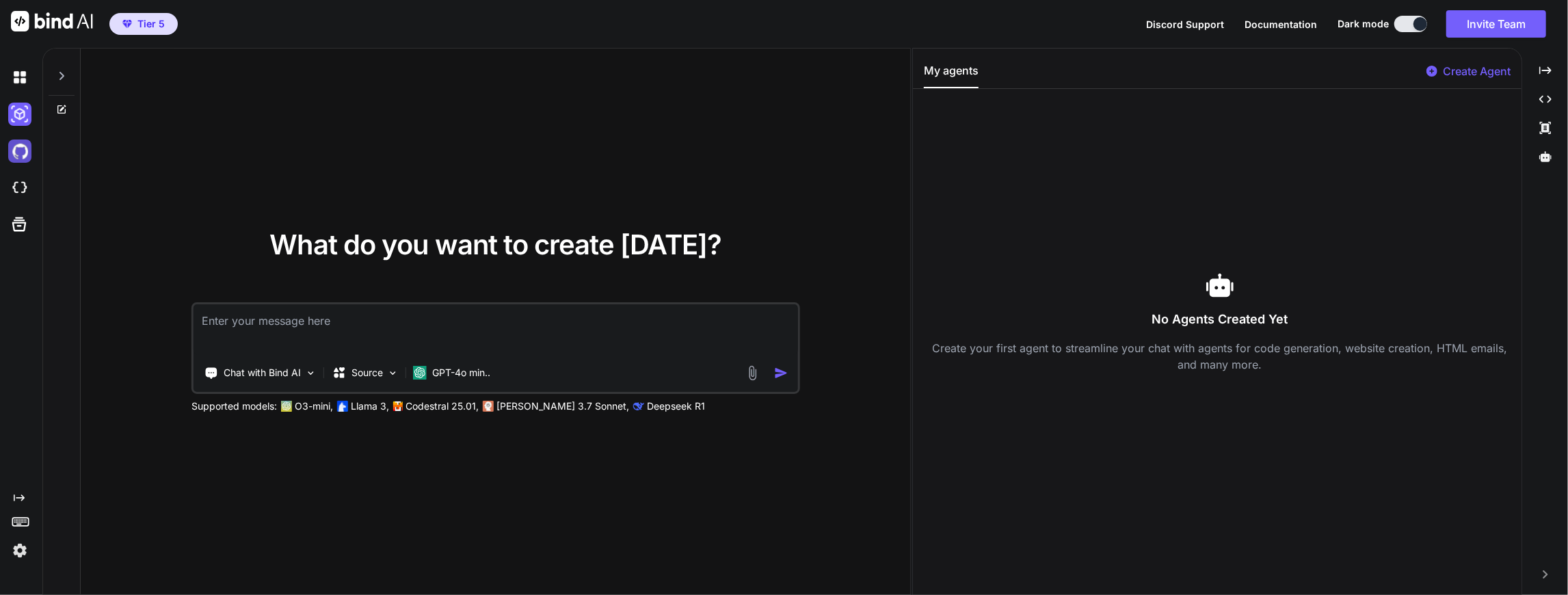
click at [23, 157] on img at bounding box center [20, 151] width 23 height 23
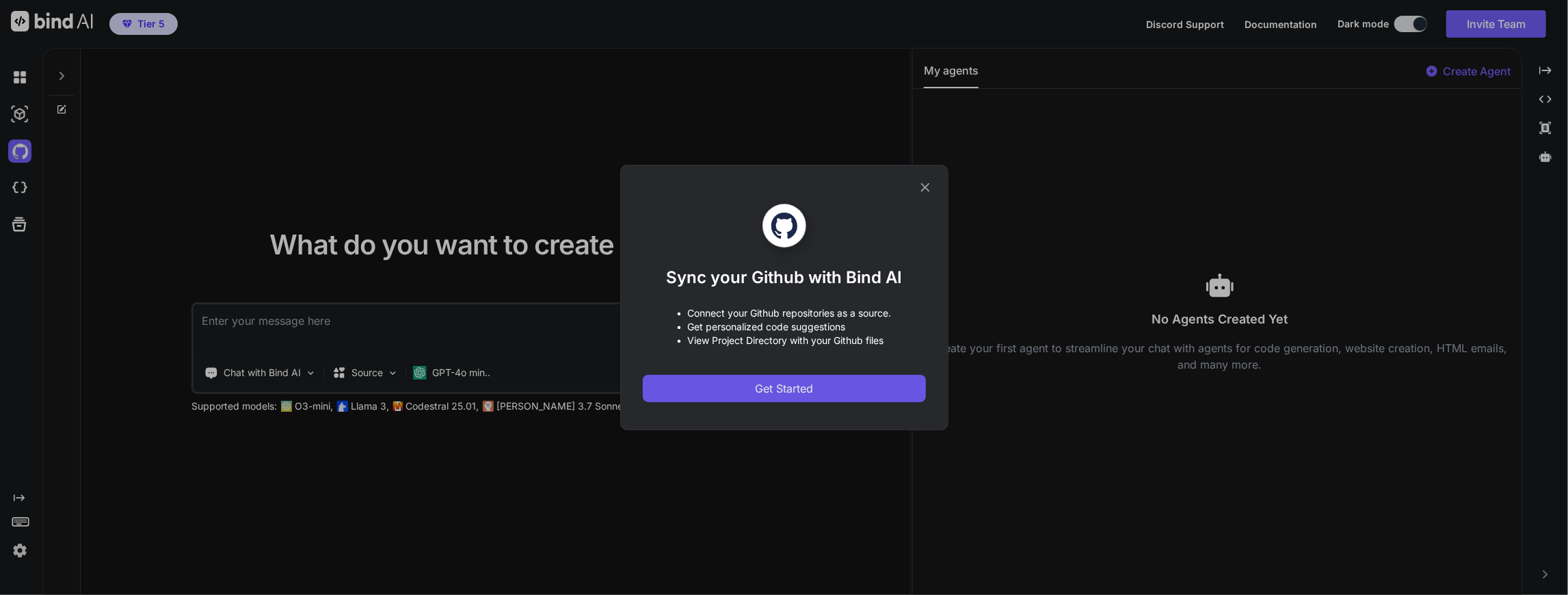
click at [784, 384] on span "Get Started" at bounding box center [784, 388] width 58 height 16
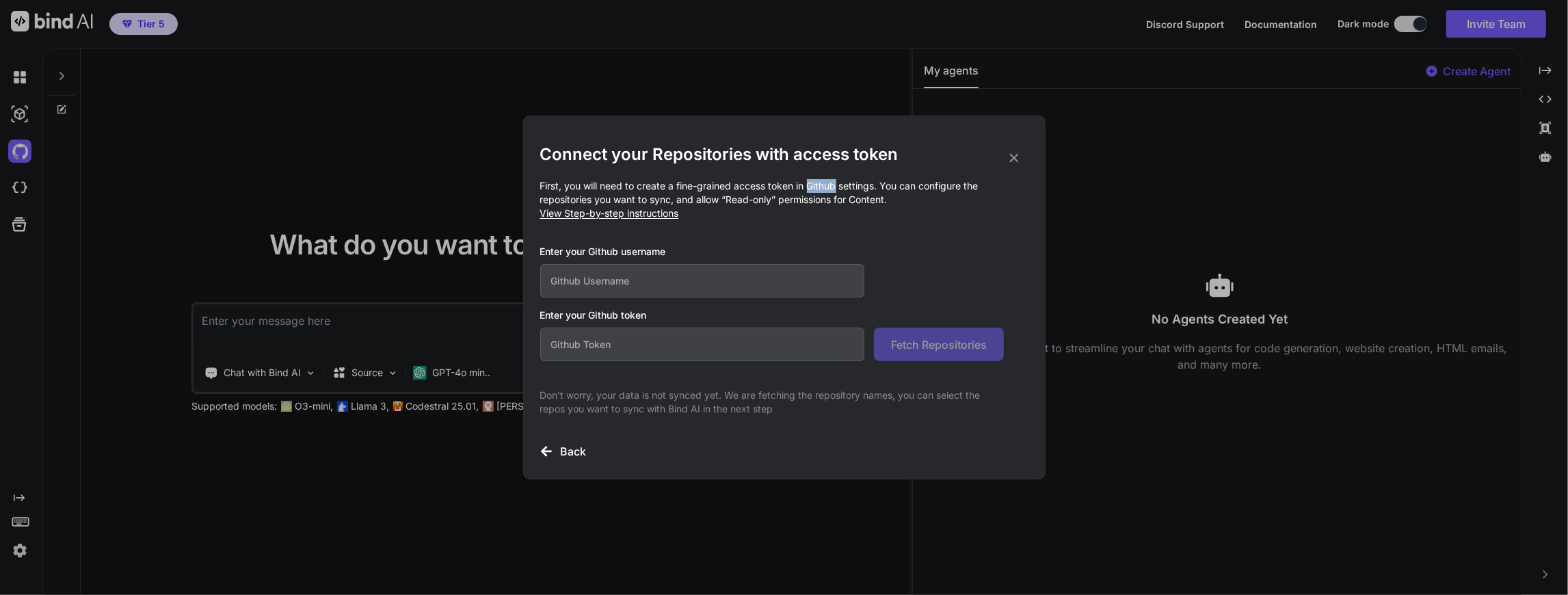
drag, startPoint x: 812, startPoint y: 187, endPoint x: 840, endPoint y: 185, distance: 28.1
click at [840, 185] on p "First, you will need to create a fine-grained access token in Github settings. …" at bounding box center [784, 200] width 488 height 41
click at [843, 185] on p "First, you will need to create a fine-grained access token in Github settings. …" at bounding box center [784, 200] width 488 height 41
drag, startPoint x: 843, startPoint y: 185, endPoint x: 807, endPoint y: 186, distance: 36.0
click at [807, 186] on p "First, you will need to create a fine-grained access token in Github settings. …" at bounding box center [784, 200] width 488 height 41
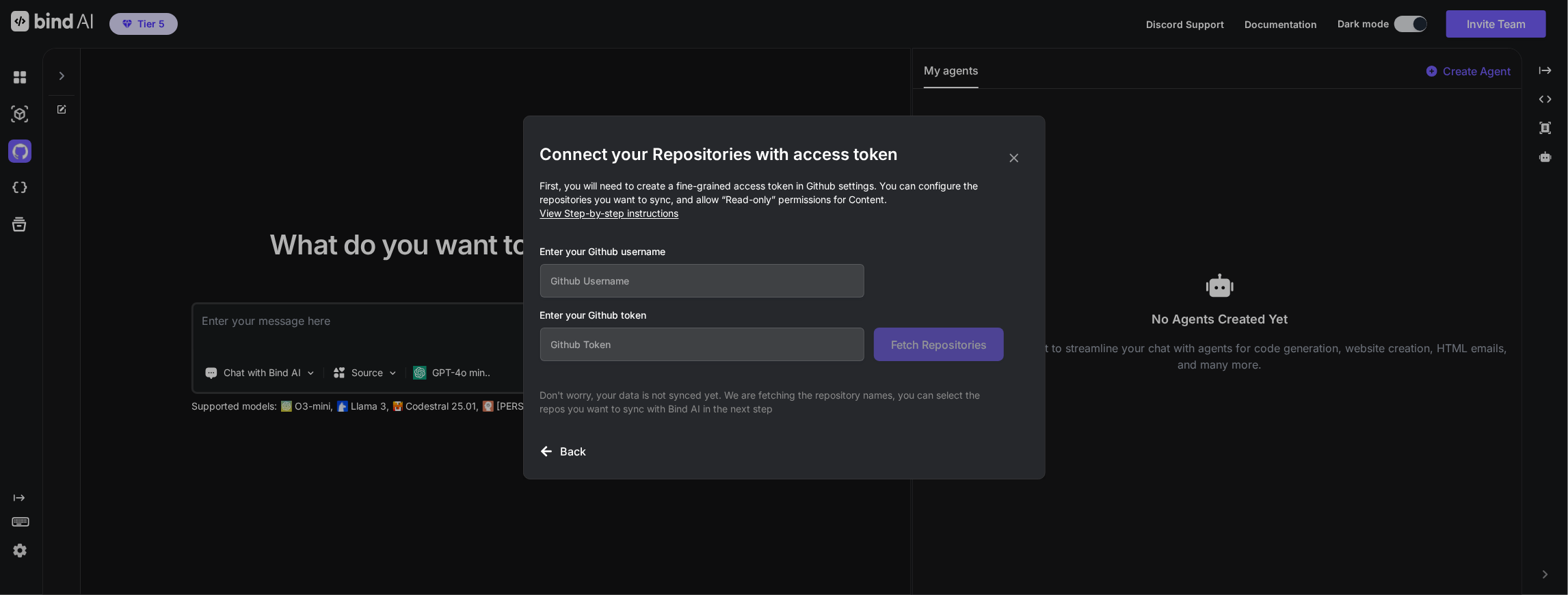
click at [1011, 154] on icon at bounding box center [1014, 158] width 15 height 15
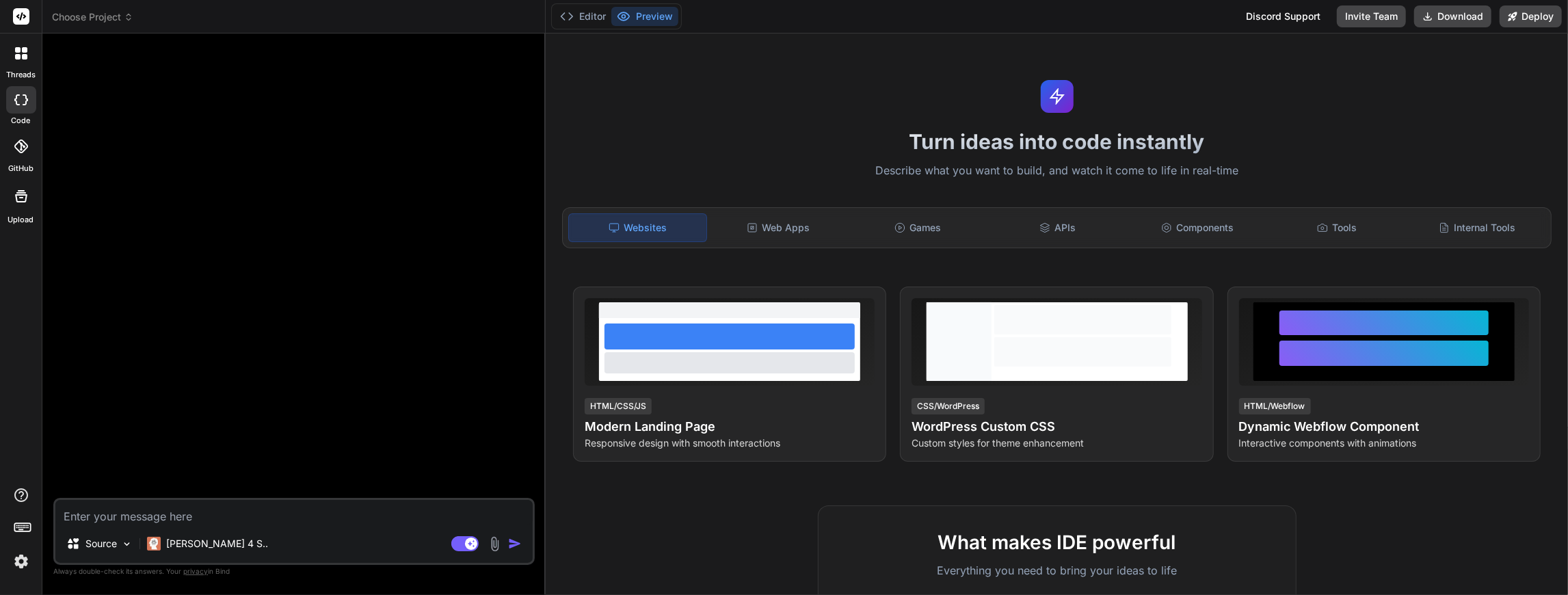
click at [20, 12] on rect at bounding box center [21, 16] width 16 height 16
click at [105, 14] on span "Choose Project" at bounding box center [93, 17] width 82 height 14
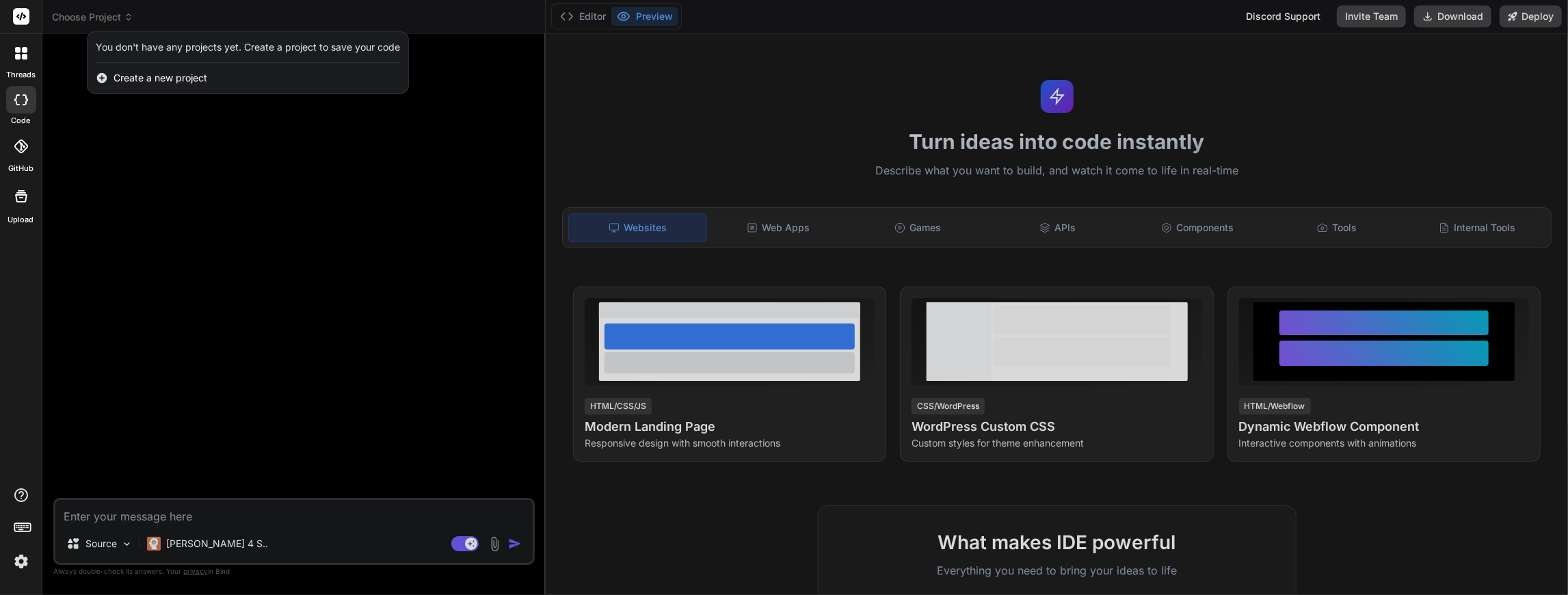
click at [105, 14] on div at bounding box center [784, 297] width 1568 height 595
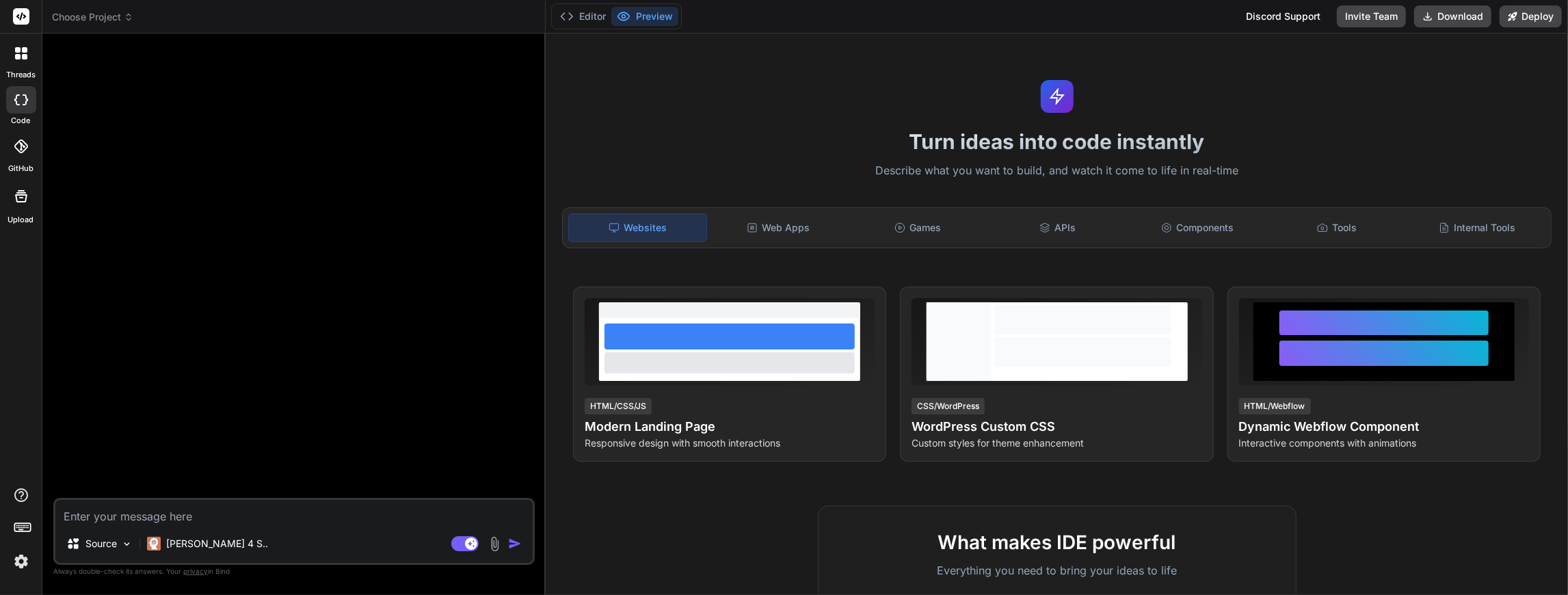
click at [19, 50] on icon at bounding box center [17, 50] width 5 height 5
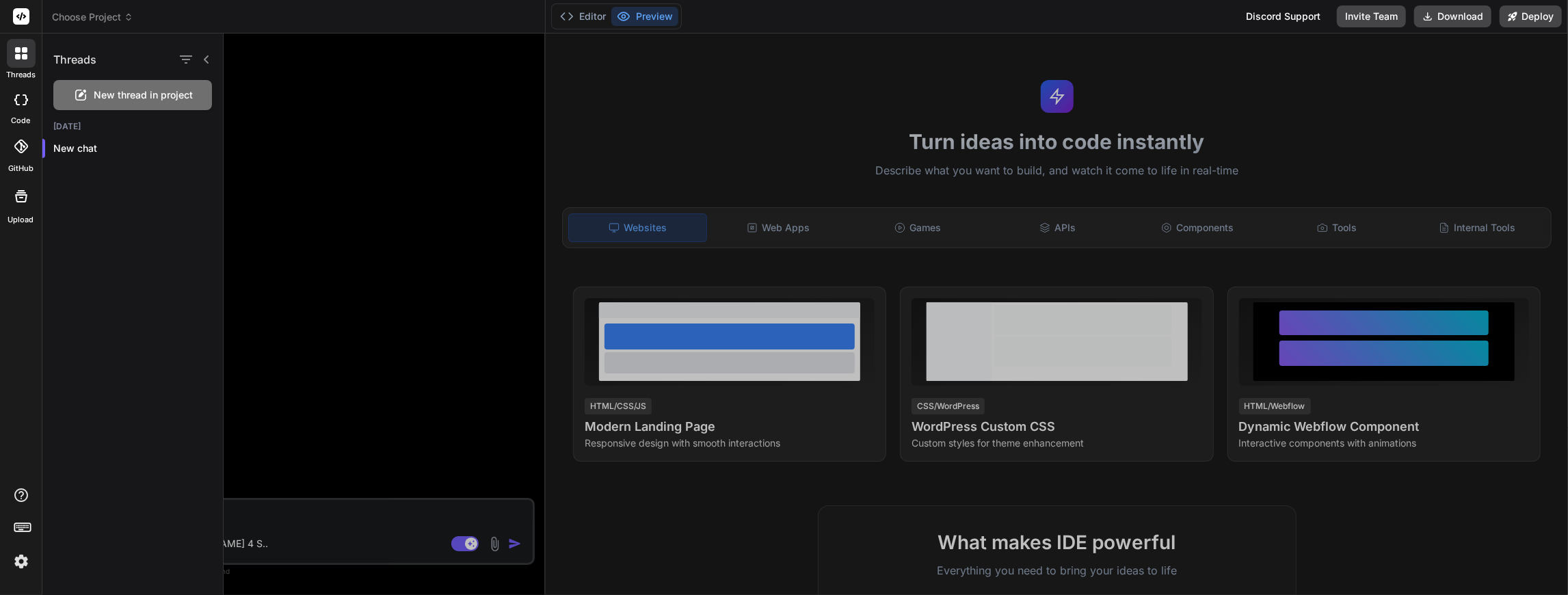
click at [19, 50] on icon at bounding box center [17, 50] width 5 height 5
click at [25, 94] on icon at bounding box center [25, 100] width 5 height 11
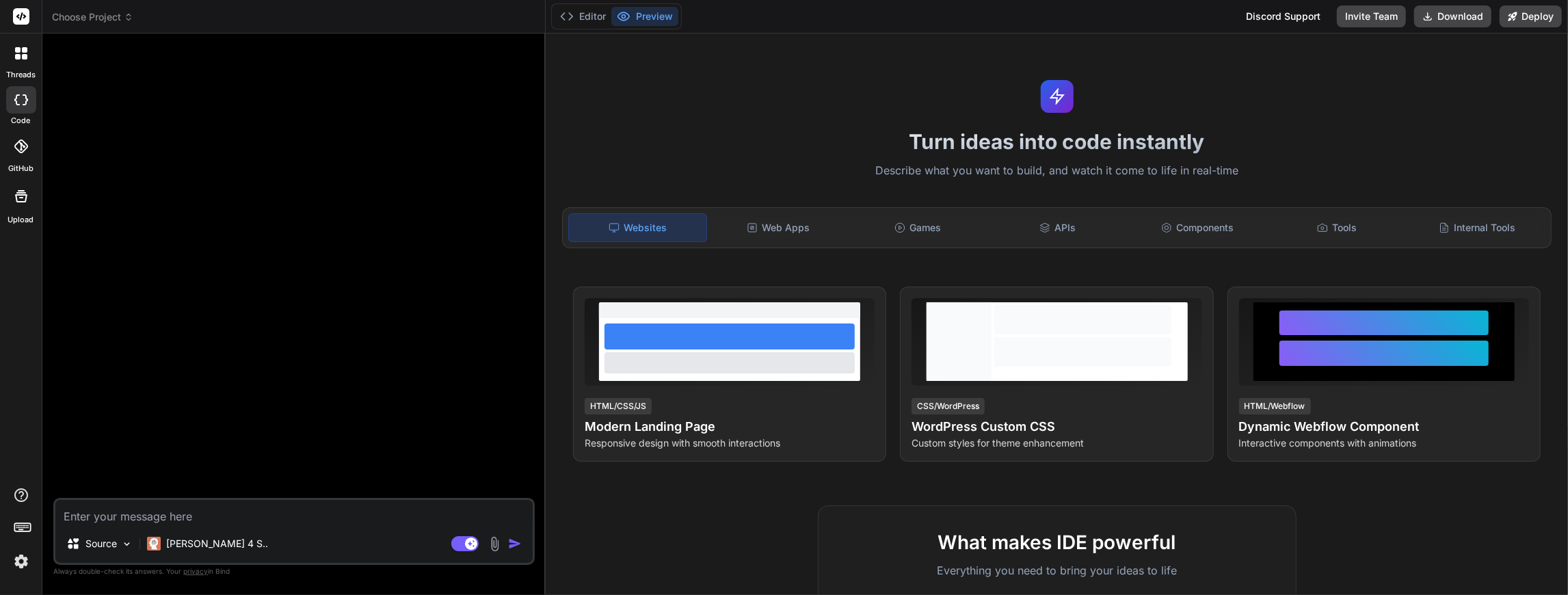
click at [24, 94] on icon at bounding box center [25, 100] width 5 height 11
type textarea "x"
click at [20, 147] on icon at bounding box center [21, 146] width 14 height 14
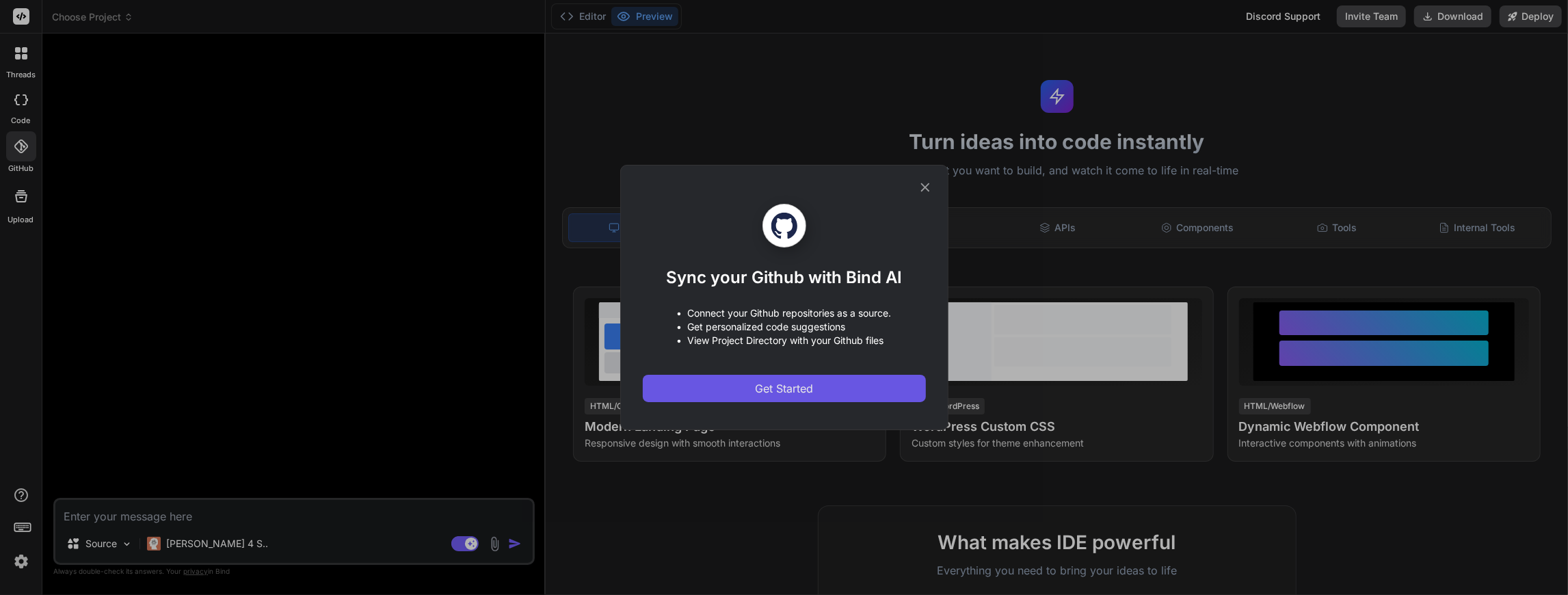
click at [790, 384] on span "Get Started" at bounding box center [784, 388] width 58 height 16
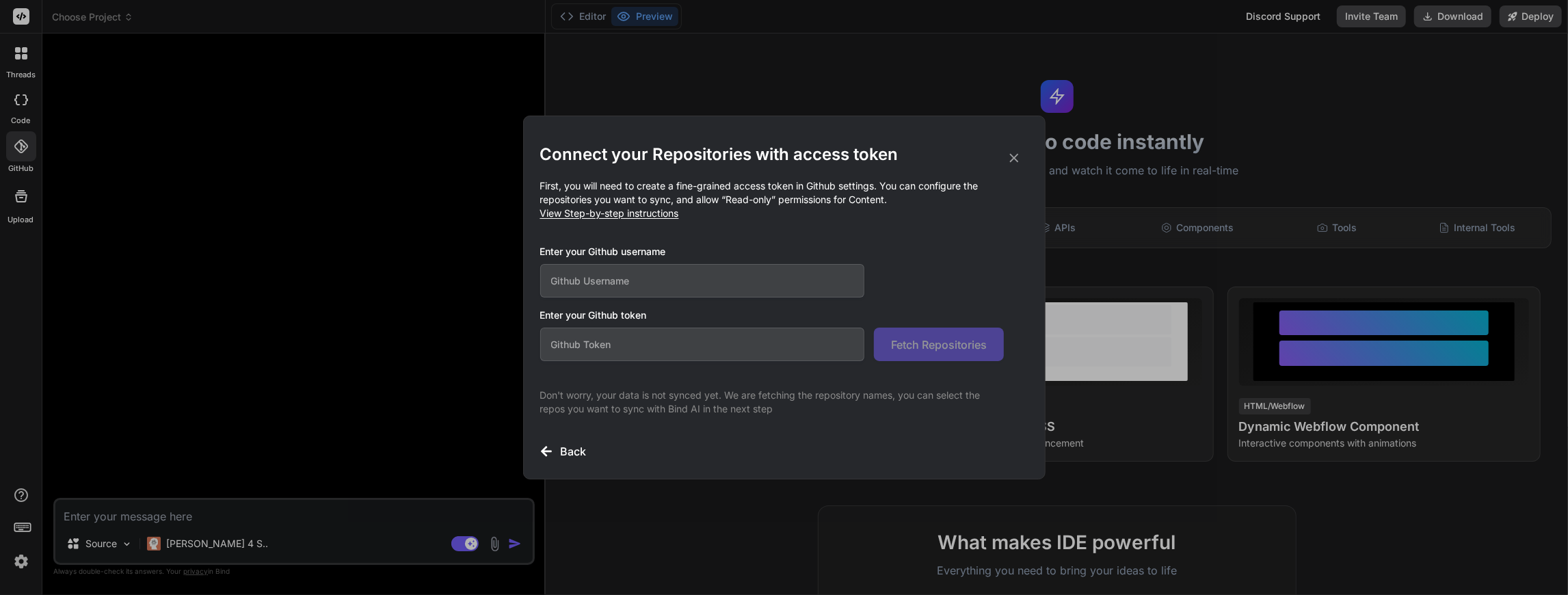
click at [612, 279] on input "text" at bounding box center [703, 281] width 325 height 33
type input "chayes007"
click at [602, 348] on input "text" at bounding box center [703, 344] width 325 height 33
drag, startPoint x: 612, startPoint y: 283, endPoint x: 484, endPoint y: 276, distance: 128.2
click at [485, 276] on div "Connect your Repositories with access token First, you will need to create a fi…" at bounding box center [784, 297] width 1568 height 595
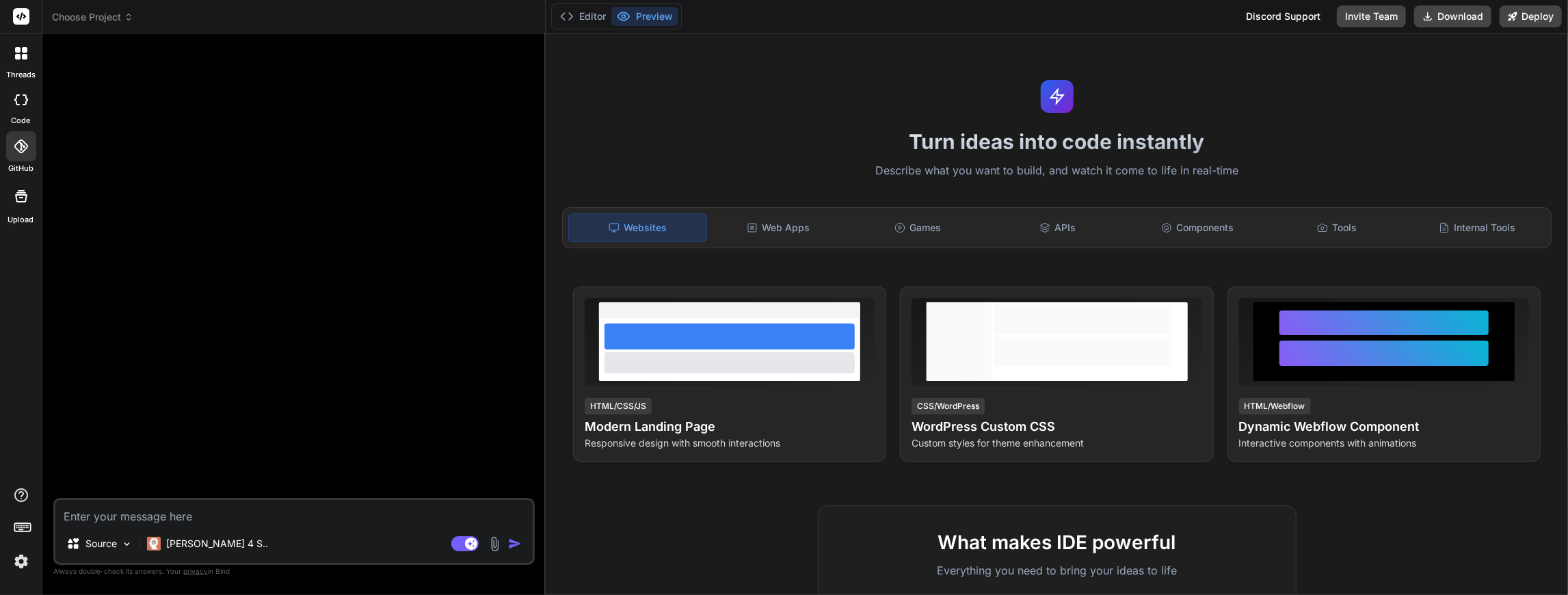
click at [127, 521] on textarea at bounding box center [294, 513] width 477 height 25
type textarea "x"
type textarea "C"
type textarea "x"
type textarea "Ca"
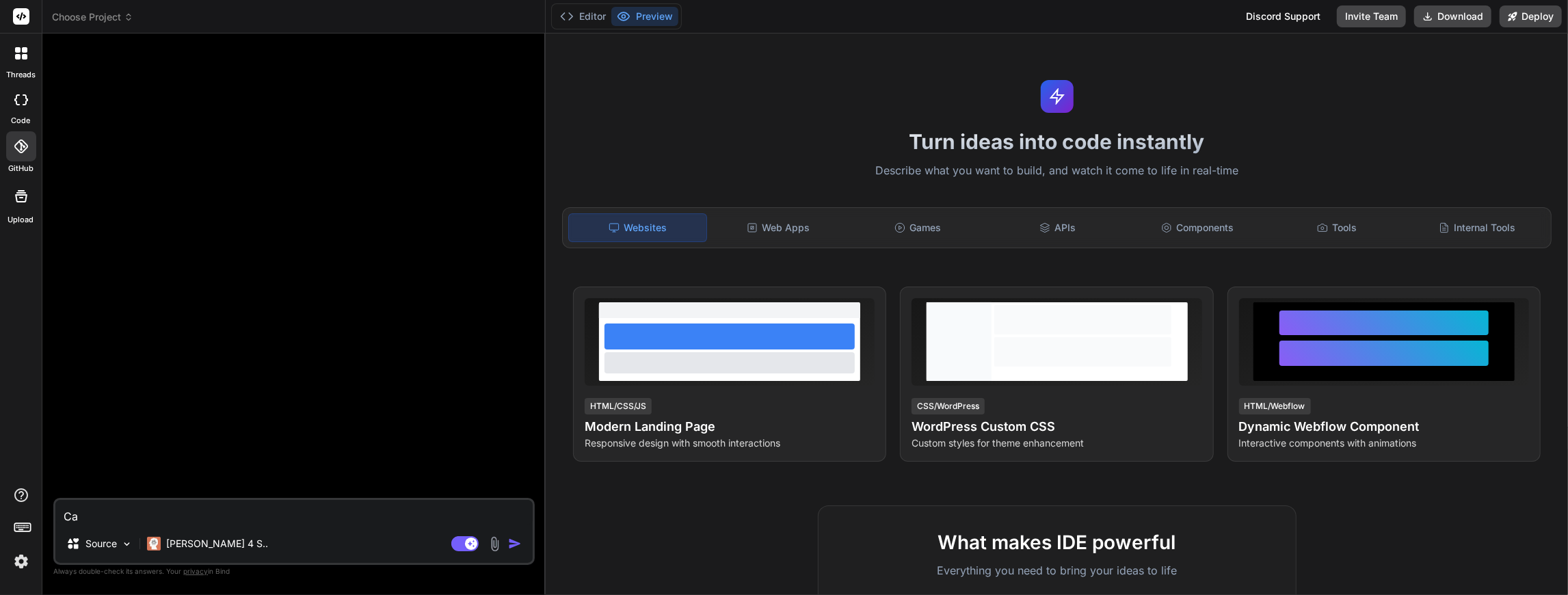
type textarea "x"
type textarea "Can"
type textarea "x"
type textarea "Can"
type textarea "x"
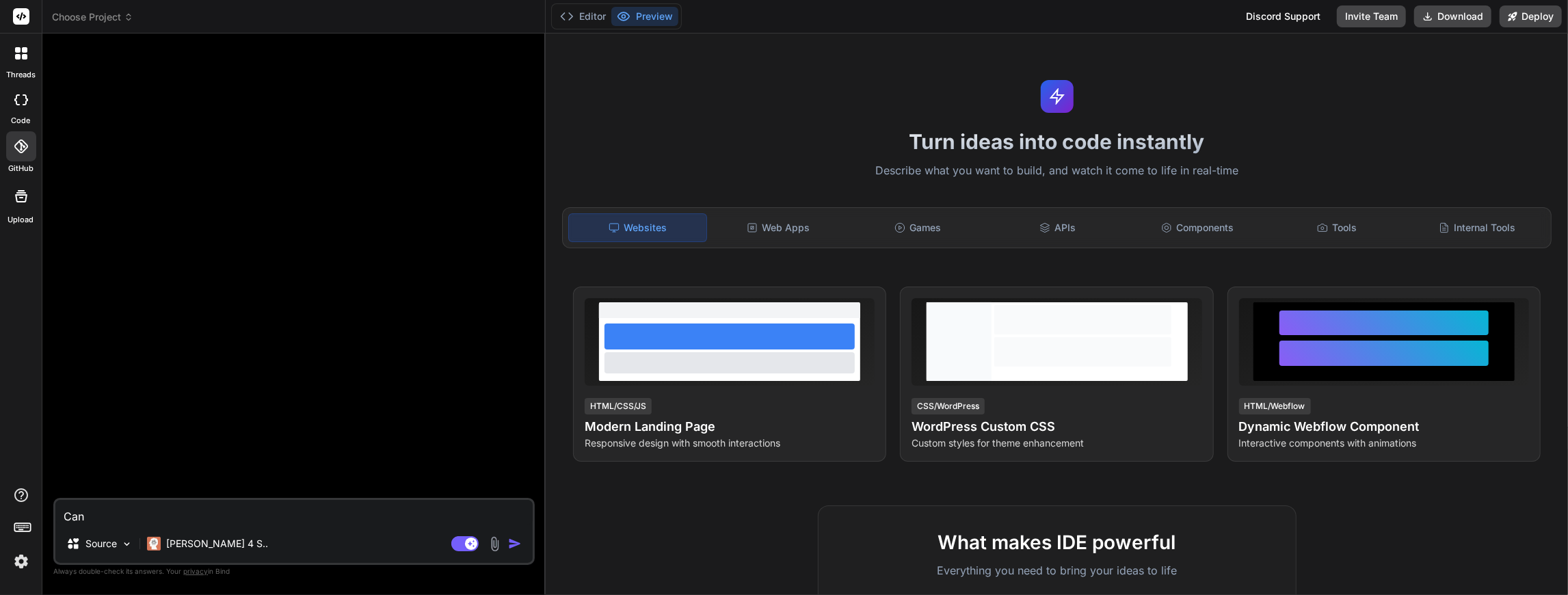
type textarea "Can I"
type textarea "x"
type textarea "Can I"
type textarea "x"
type textarea "Can I u"
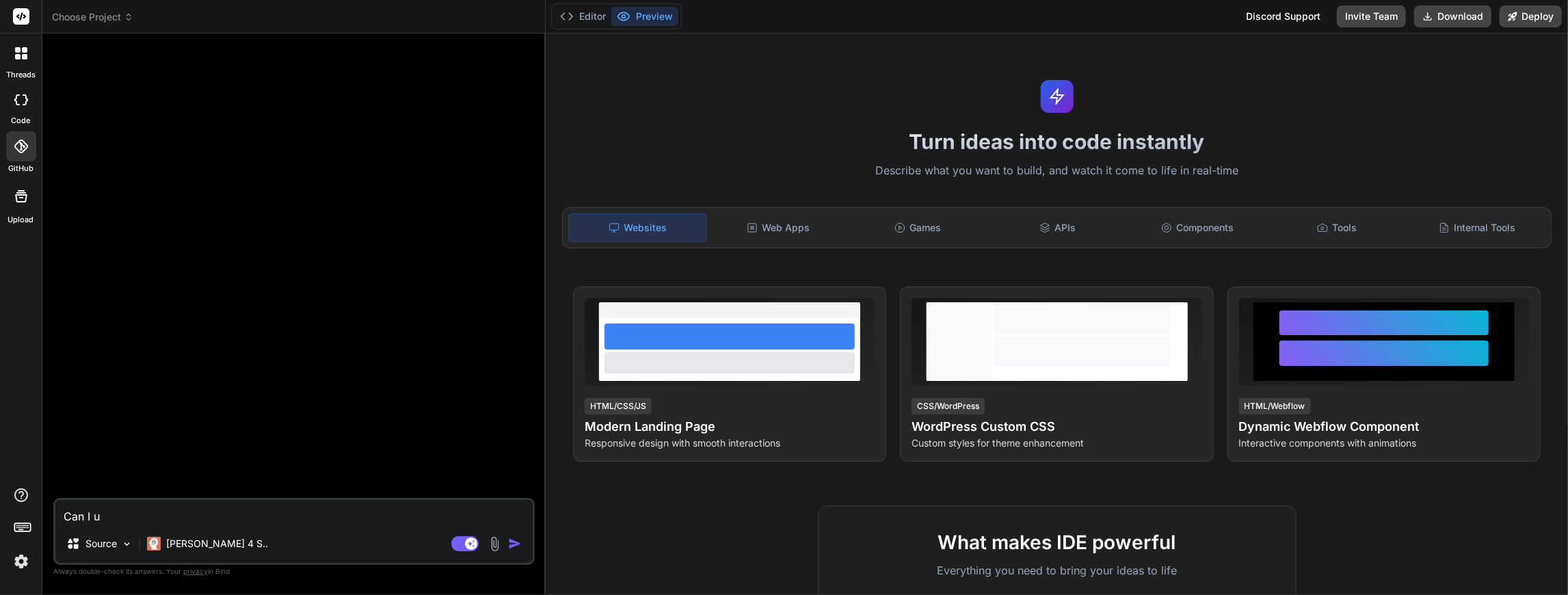
type textarea "x"
type textarea "Can I up"
type textarea "x"
type textarea "Can I upl"
type textarea "x"
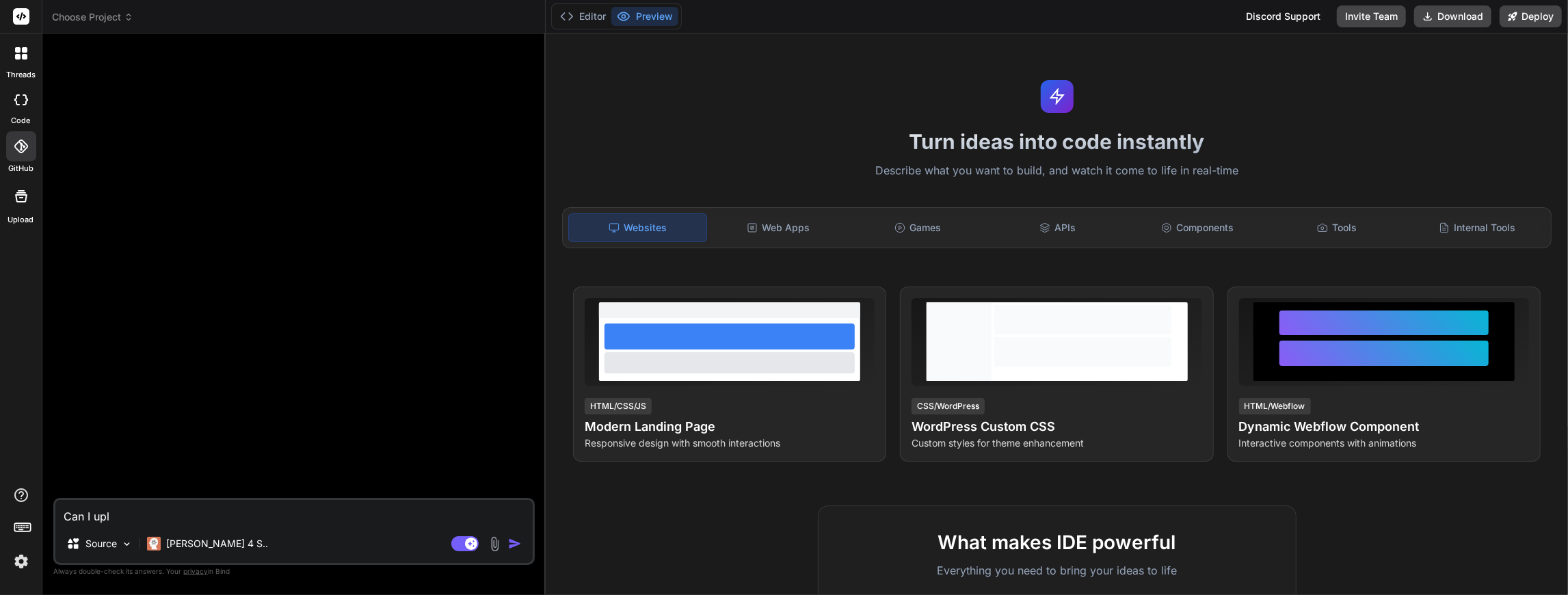
type textarea "Can I uplo"
type textarea "x"
type textarea "Can I uploa"
type textarea "x"
type textarea "Can I upload"
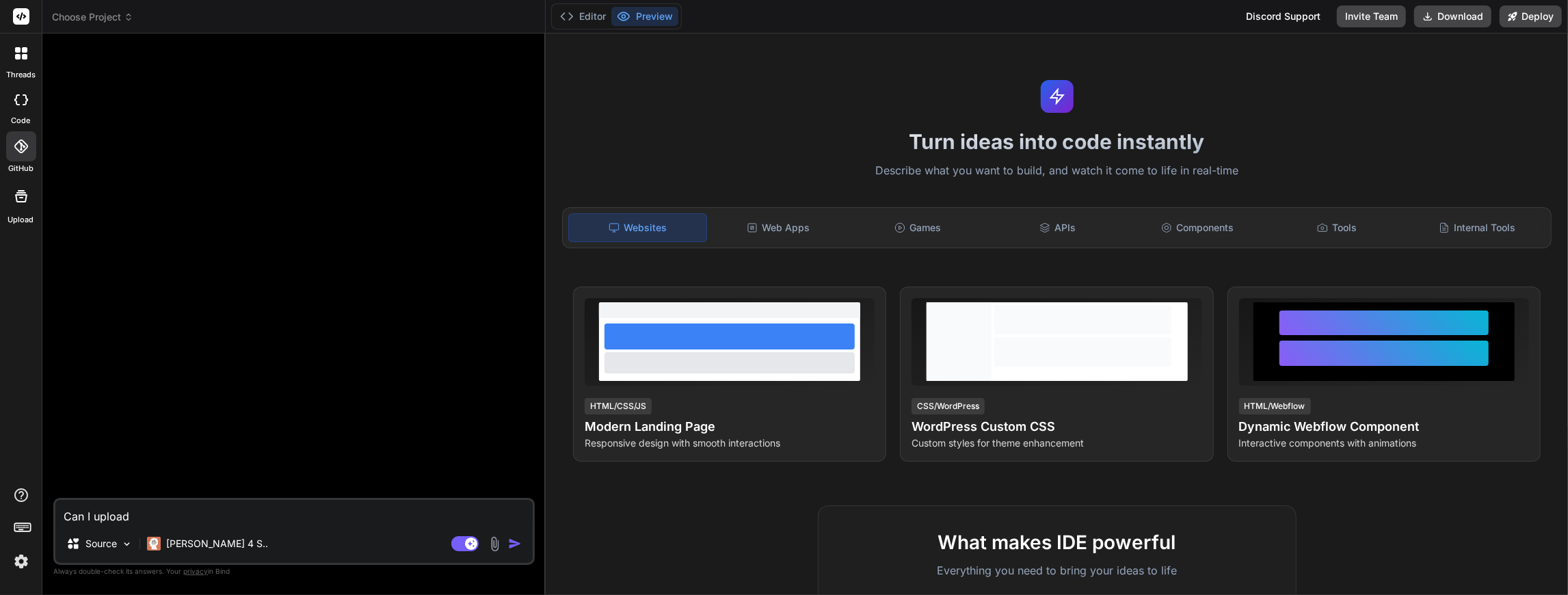
type textarea "x"
type textarea "Can I upload"
type textarea "x"
type textarea "Can I upload a"
type textarea "x"
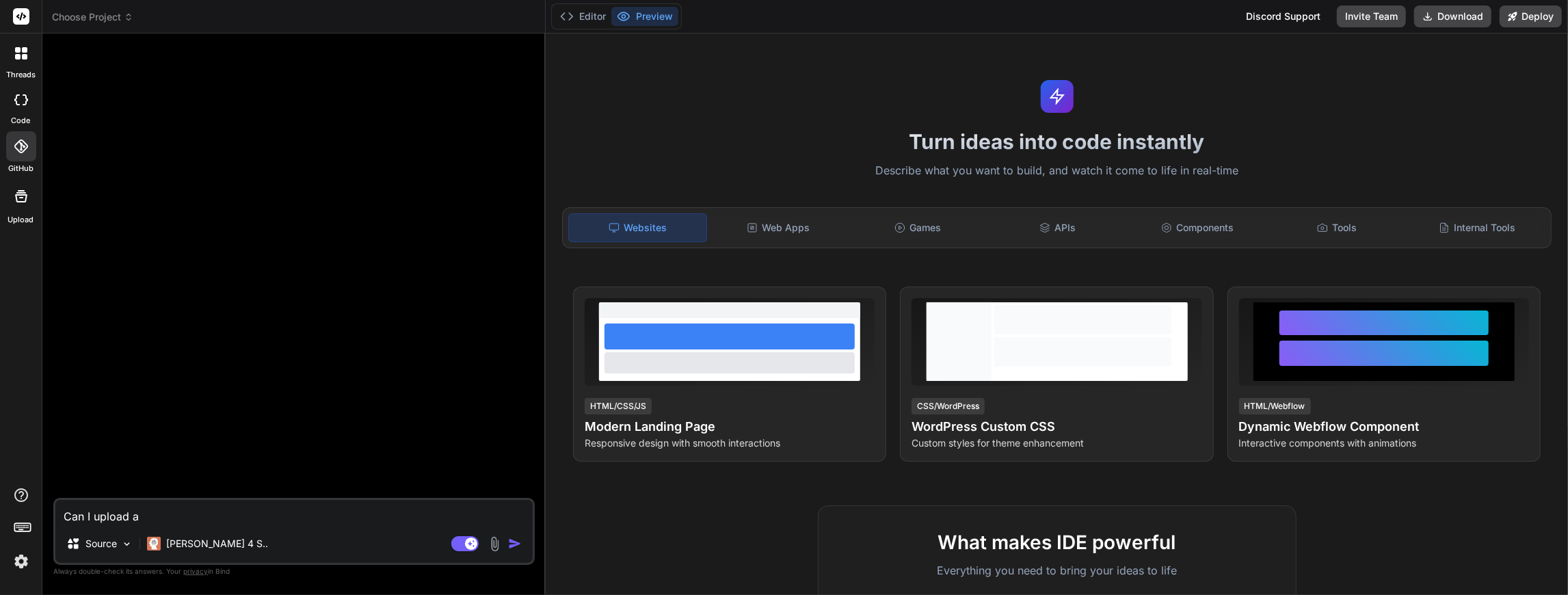
type textarea "Can I upload a"
type textarea "x"
type textarea "Can I upload a w"
type textarea "x"
type textarea "Can I upload a wo"
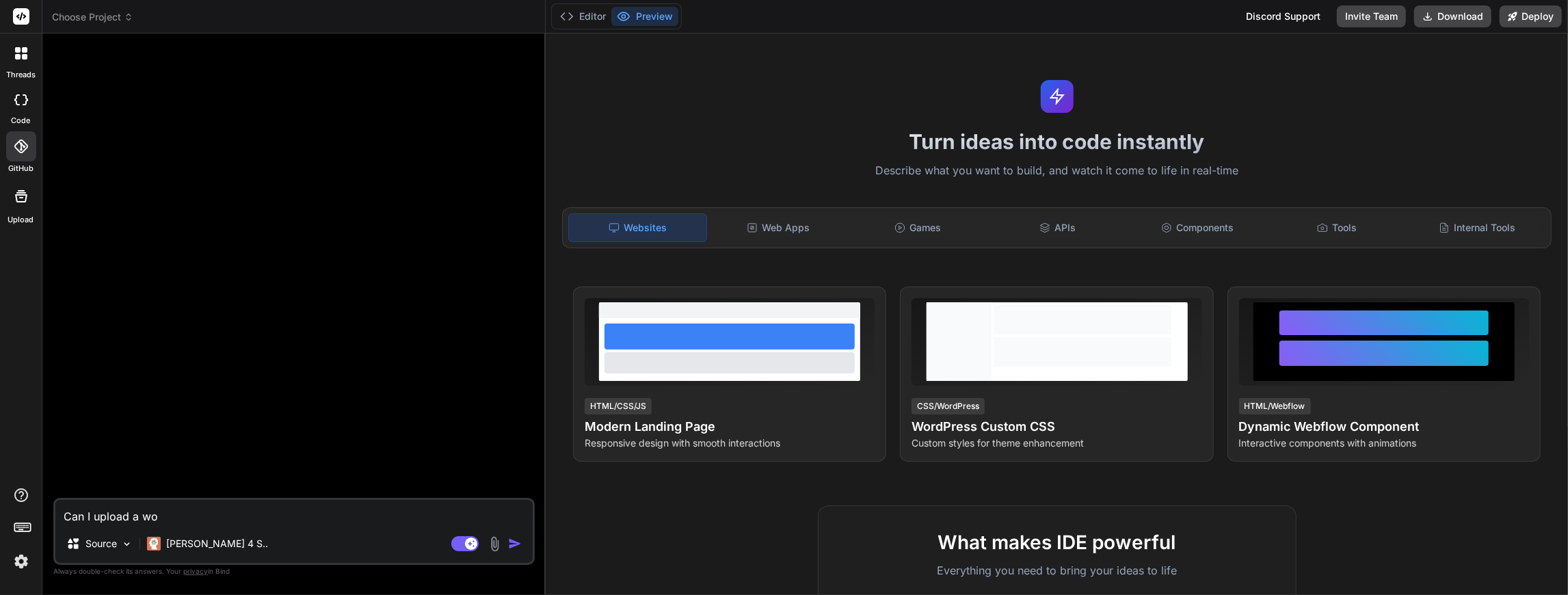
type textarea "x"
type textarea "Can I upload a wor"
type textarea "x"
type textarea "Can I upload a word"
type textarea "x"
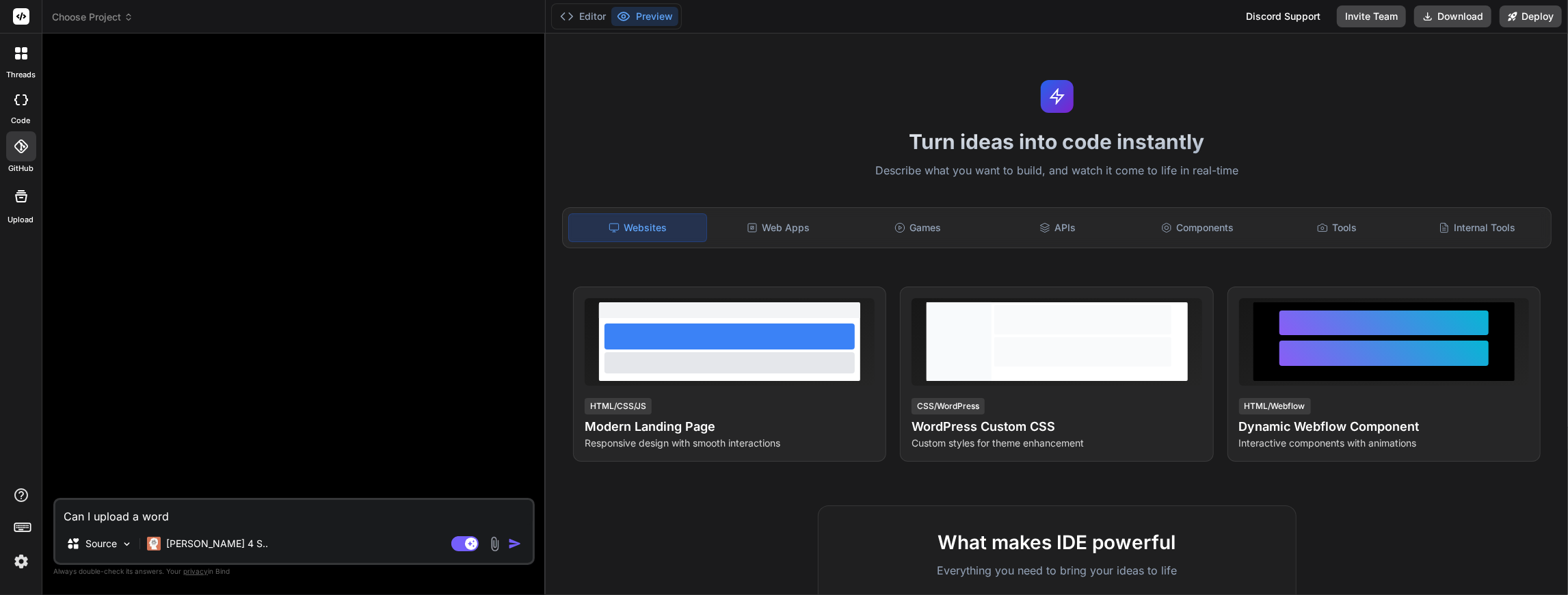
type textarea "Can I upload a wordp"
type textarea "x"
type textarea "Can I upload a wordpr"
type textarea "x"
type textarea "Can I upload a wordpre"
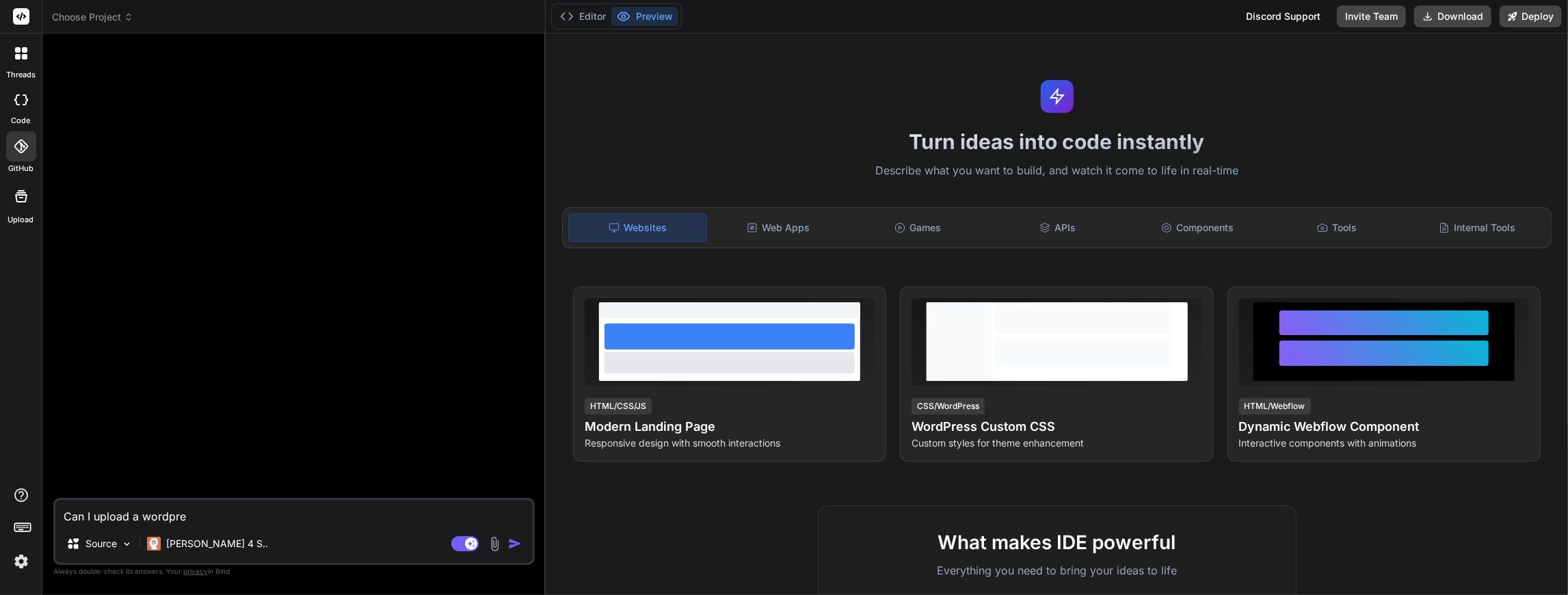
type textarea "x"
type textarea "Can I upload a wordpres"
type textarea "x"
type textarea "Can I upload a wordpress"
type textarea "x"
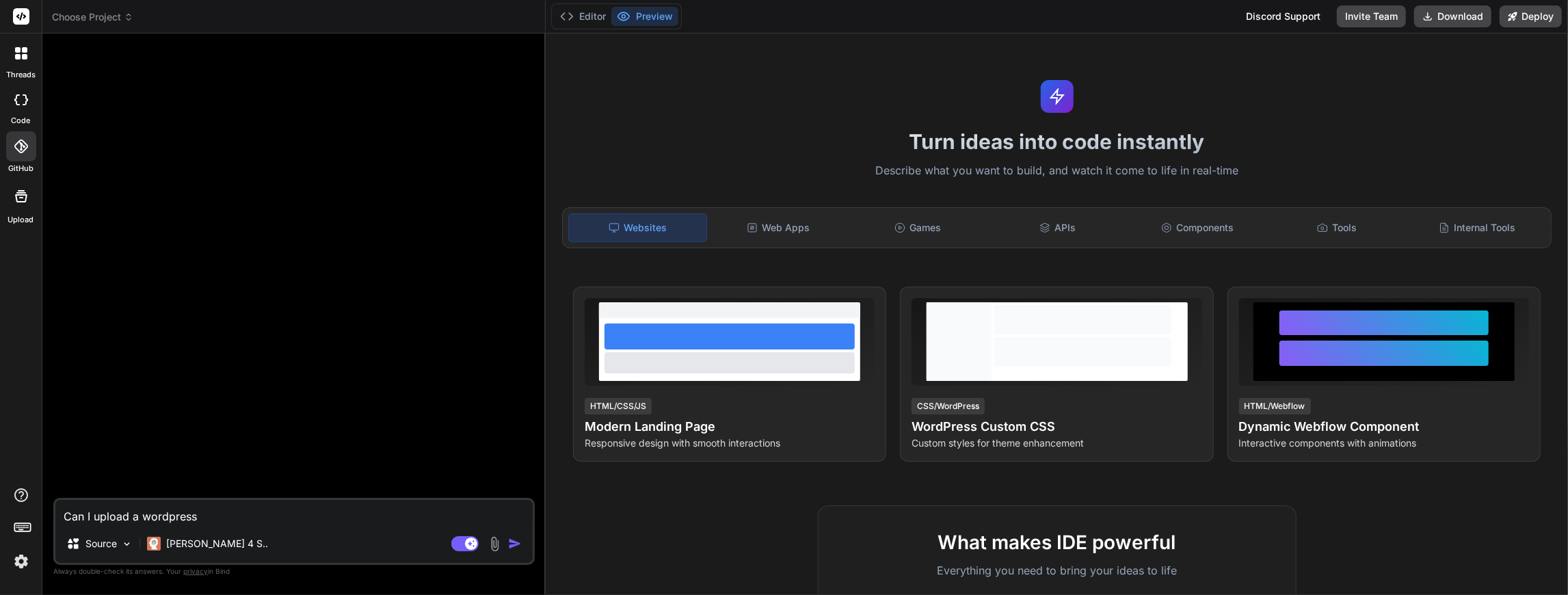
type textarea "Can I upload a wordpress"
type textarea "x"
type textarea "Can I upload a wordpress p"
type textarea "x"
type textarea "Can I upload a wordpress pl"
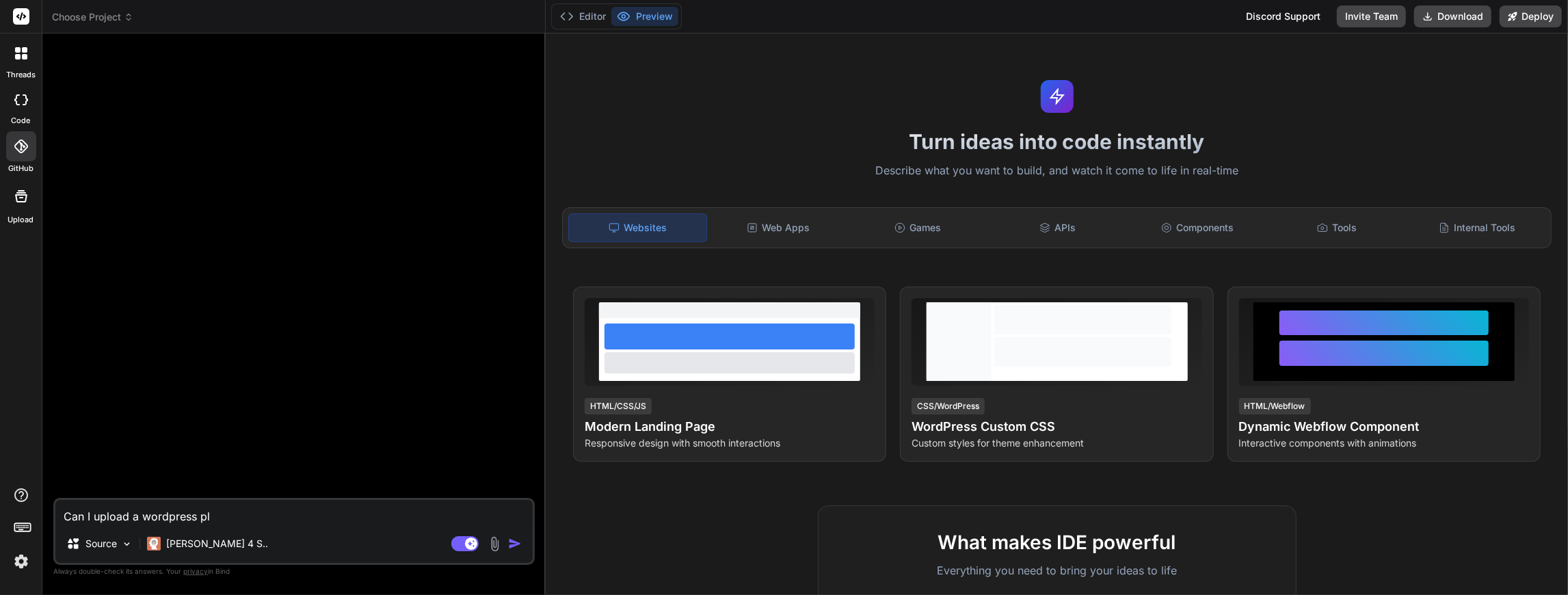
type textarea "x"
type textarea "Can I upload a wordpress plu"
type textarea "x"
type textarea "Can I upload a wordpress plug"
type textarea "x"
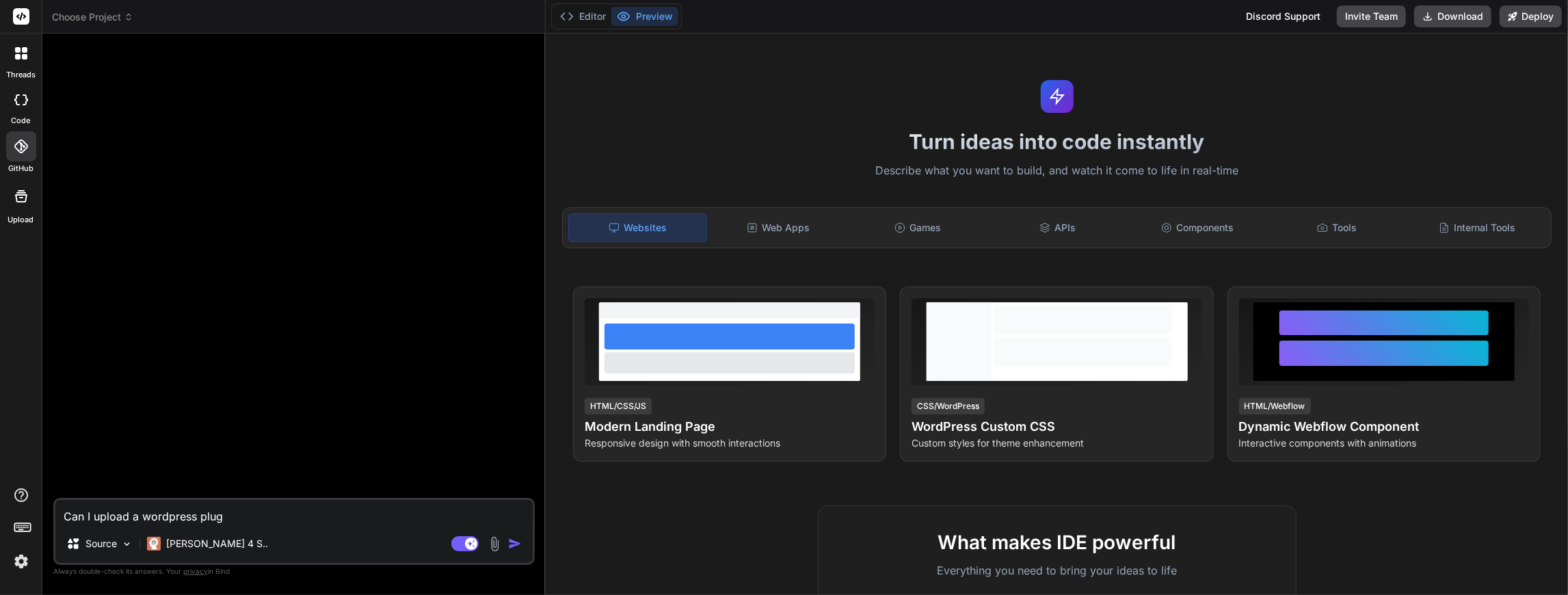
type textarea "Can I upload a wordpress plugi"
type textarea "x"
type textarea "Can I upload a wordpress plugin"
type textarea "x"
type textarea "Can I upload a wordpress plugin"
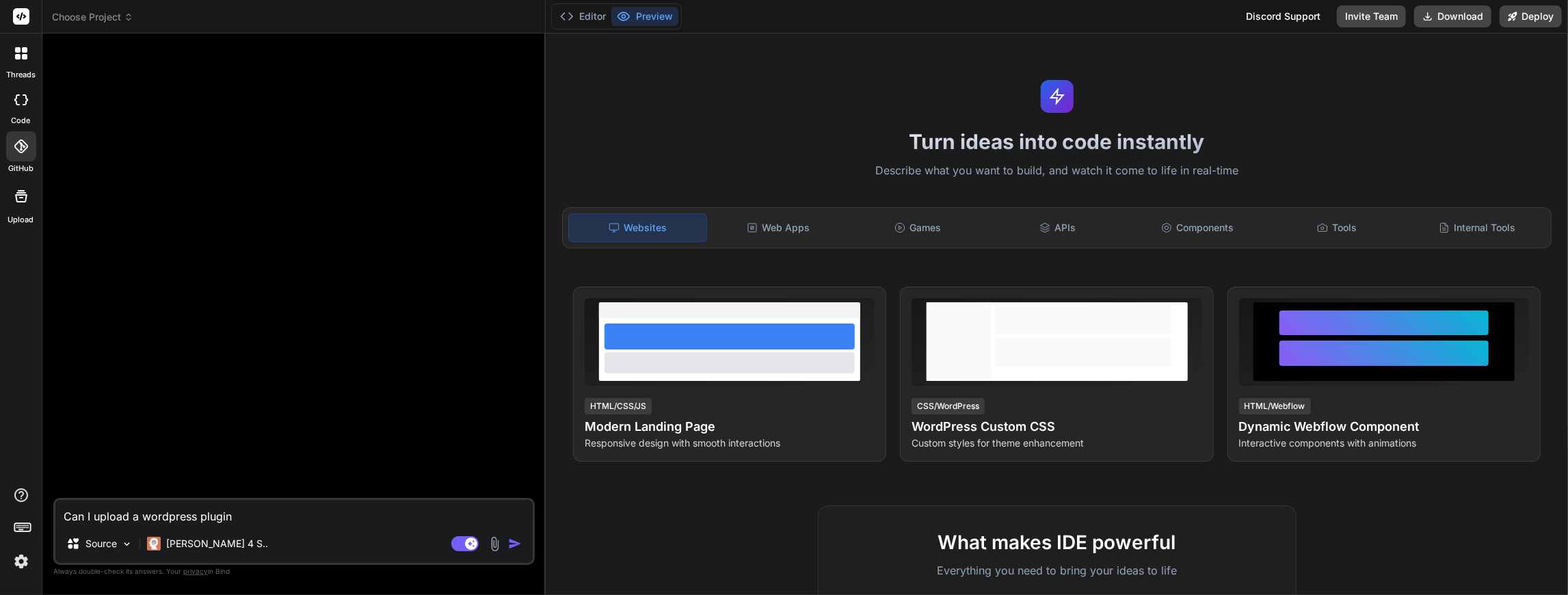
type textarea "x"
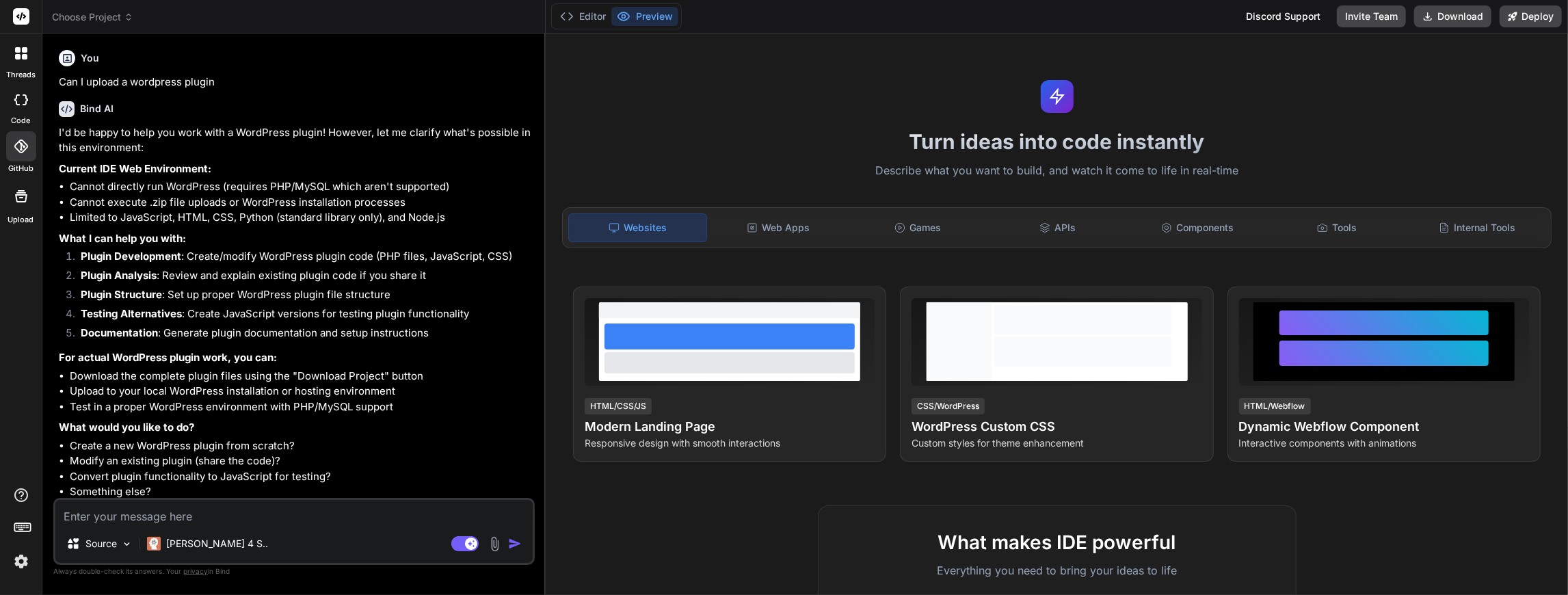
type textarea "x"
